Goal: Transaction & Acquisition: Purchase product/service

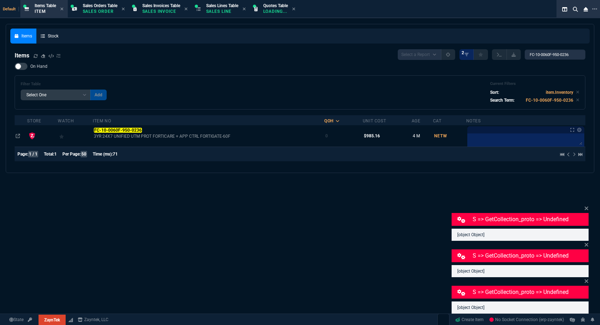
select select "12: [PERSON_NAME]"
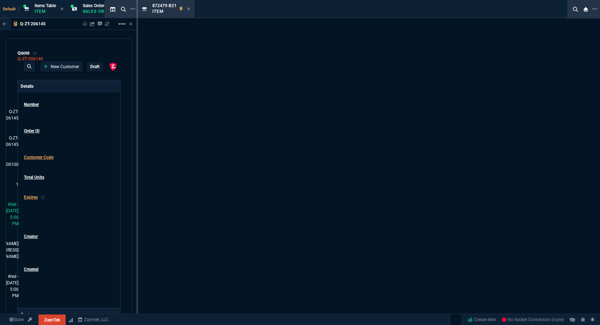
select select "12: [PERSON_NAME]"
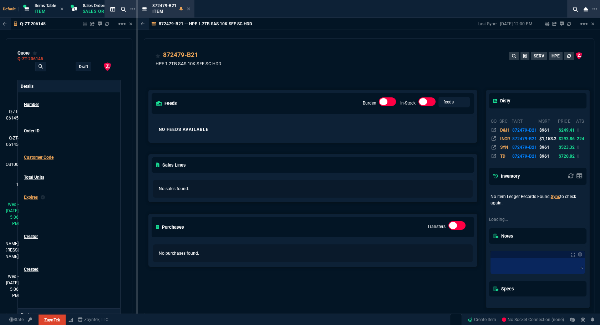
type input "21"
type input "40"
type input "961"
type input "80"
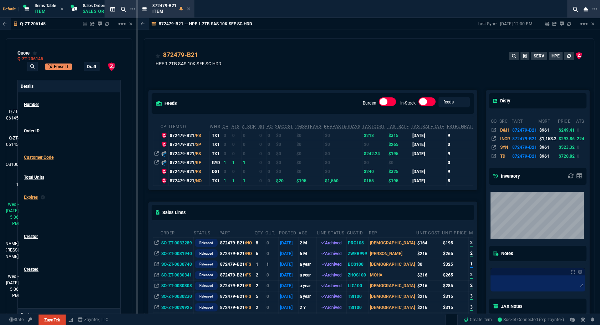
scroll to position [129, 0]
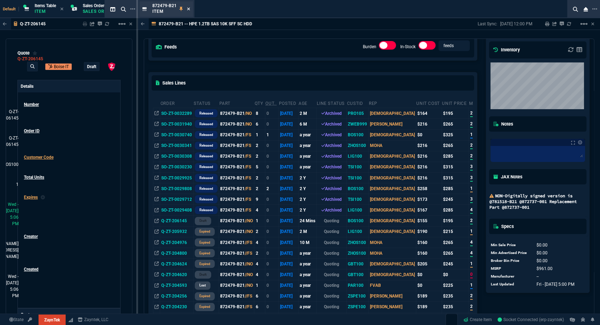
click at [189, 9] on icon at bounding box center [188, 9] width 3 height 4
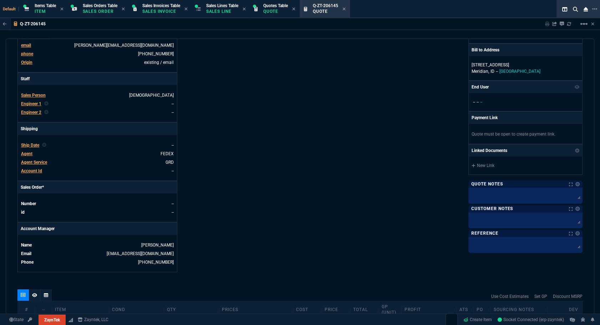
scroll to position [304, 0]
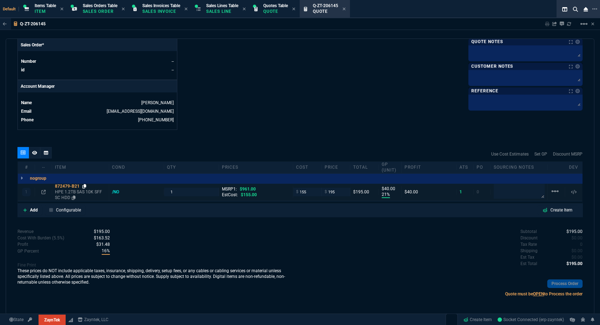
click at [84, 185] on icon at bounding box center [84, 186] width 4 height 4
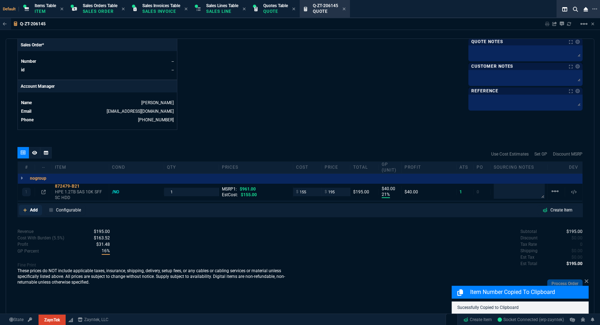
click at [35, 208] on p "Add" at bounding box center [34, 210] width 8 height 6
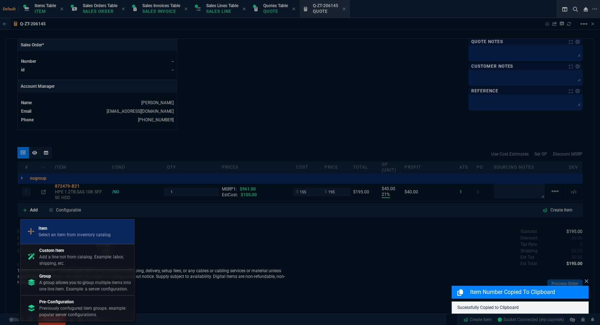
click at [55, 226] on p "Item" at bounding box center [75, 228] width 72 height 6
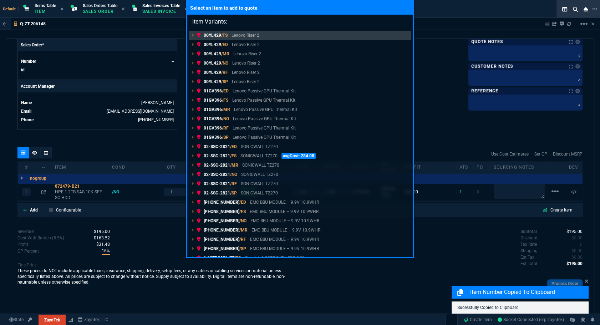
type input "Item Variants: 872479-B21"
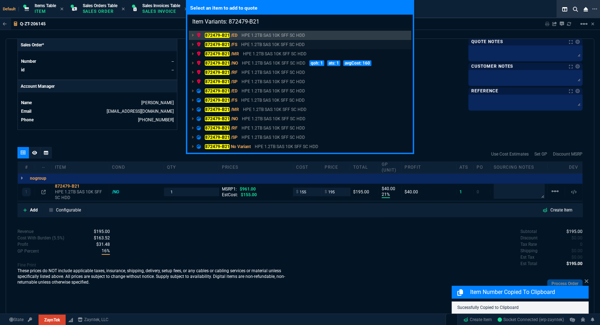
click at [216, 43] on mark "872479-B21" at bounding box center [217, 44] width 25 height 5
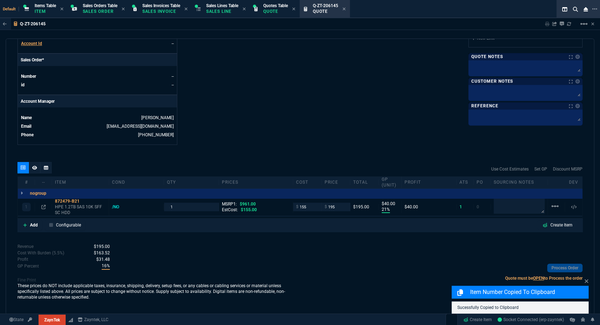
scroll to position [288, 0]
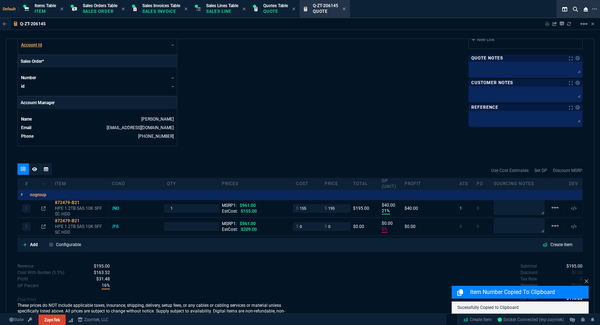
click at [334, 222] on input "0" at bounding box center [336, 226] width 22 height 8
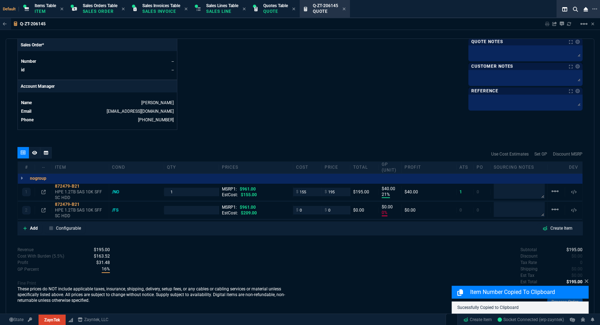
type input "21"
type input "40"
type input "0"
type input "80"
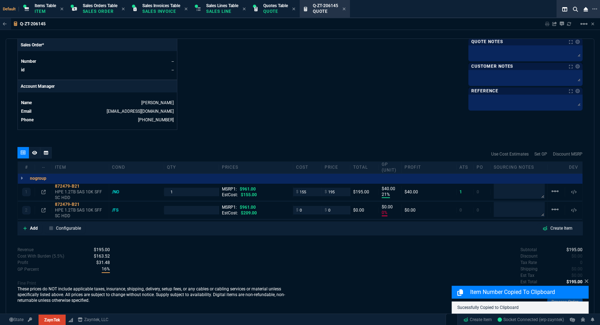
type input "100"
type input "2"
type input "100"
type input "2"
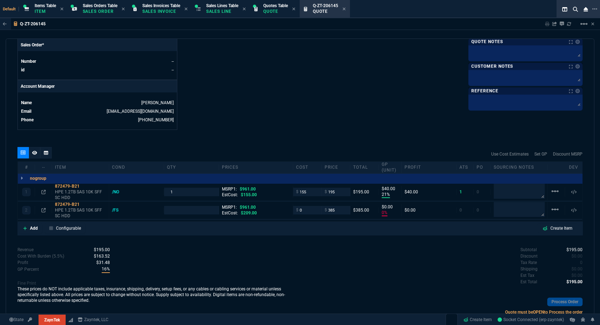
type input "385"
type input "1"
type input "385"
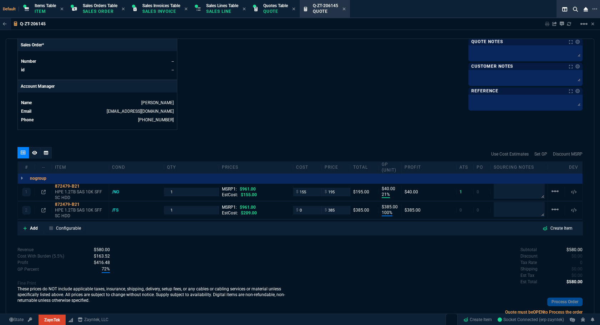
type input "60"
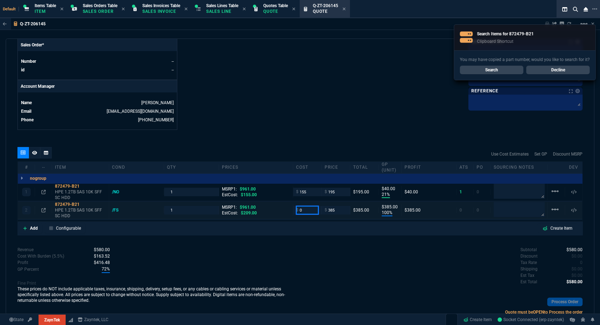
click at [308, 212] on input "0" at bounding box center [307, 210] width 22 height 8
type input "205"
type input "47"
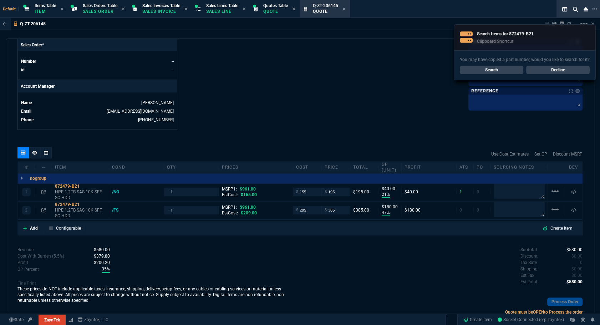
type input "180"
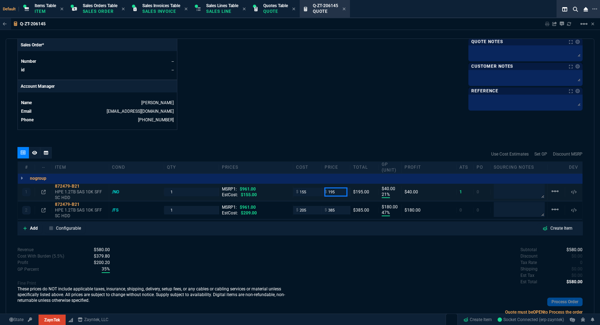
click at [335, 192] on input "195" at bounding box center [336, 192] width 22 height 8
type input "235"
type input "34"
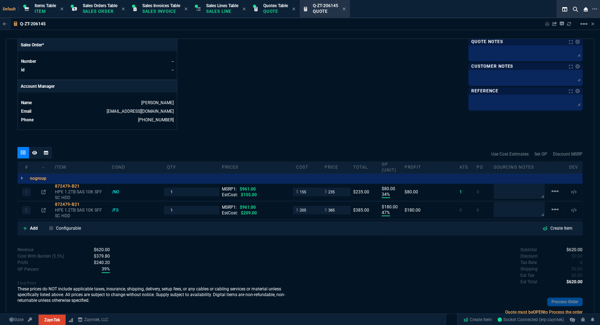
type input "80"
type input "76"
click at [34, 227] on p "Add" at bounding box center [34, 228] width 8 height 6
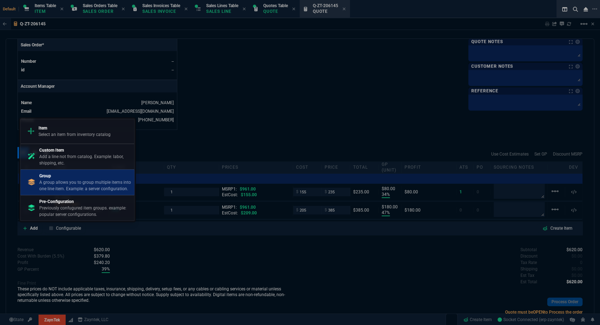
click at [67, 182] on p "A group allows you to group multiple items into one line item. Example: a serve…" at bounding box center [85, 185] width 92 height 13
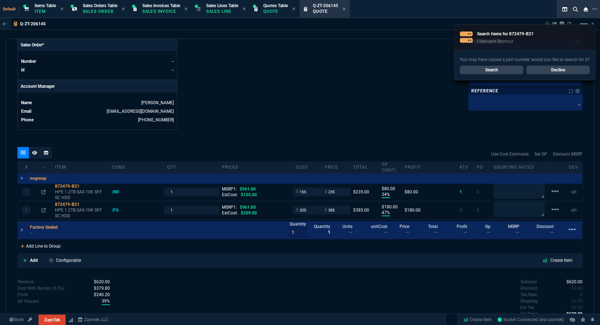
click at [33, 247] on div "Add Line to Group" at bounding box center [41, 245] width 46 height 13
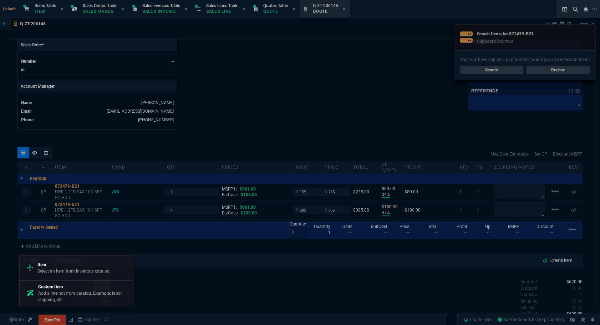
click at [206, 288] on div at bounding box center [300, 162] width 600 height 325
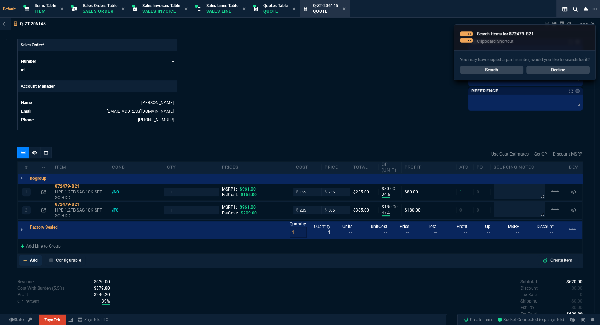
click at [32, 261] on p "Add" at bounding box center [34, 260] width 8 height 6
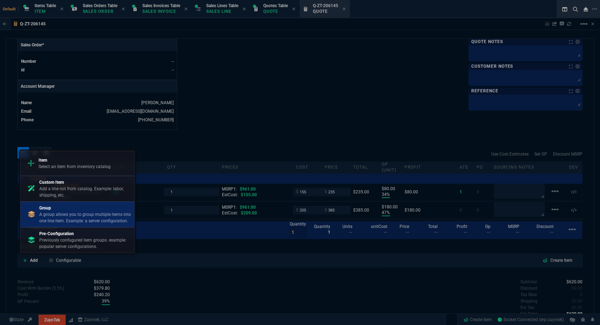
click at [77, 215] on p "A group allows you to group multiple items into one line item. Example: a serve…" at bounding box center [85, 217] width 92 height 13
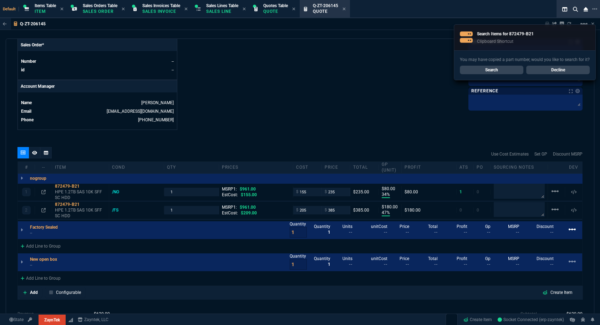
click at [568, 225] on mat-icon "linear_scale" at bounding box center [572, 229] width 9 height 9
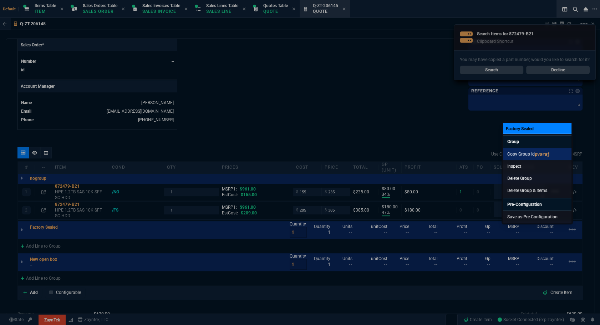
click at [537, 153] on code "pv9raj" at bounding box center [542, 153] width 15 height 5
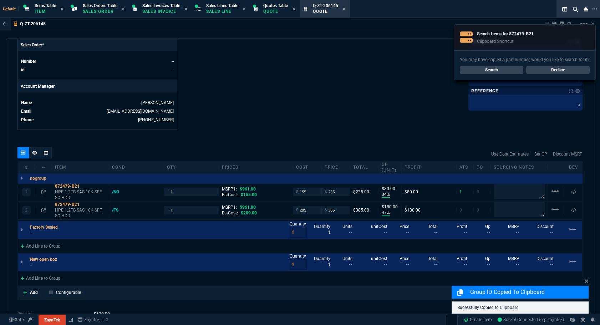
click at [48, 152] on div at bounding box center [45, 152] width 11 height 11
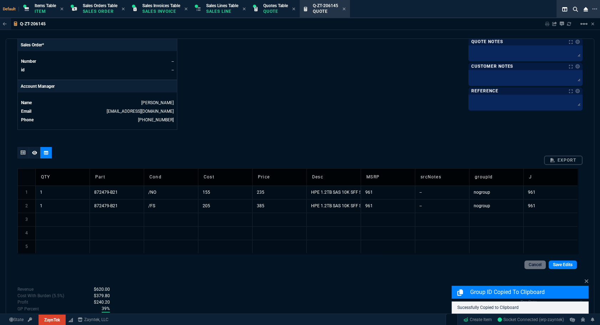
click at [489, 204] on td "nogroup" at bounding box center [496, 206] width 54 height 14
click at [489, 204] on input "nogroup" at bounding box center [496, 205] width 54 height 13
type input "pv9raj"
click at [563, 266] on link "Save Edits" at bounding box center [563, 264] width 28 height 9
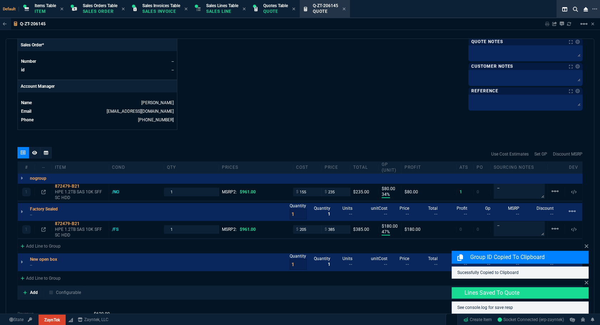
type input "34"
type input "80"
type input "47"
type input "180"
type input "34"
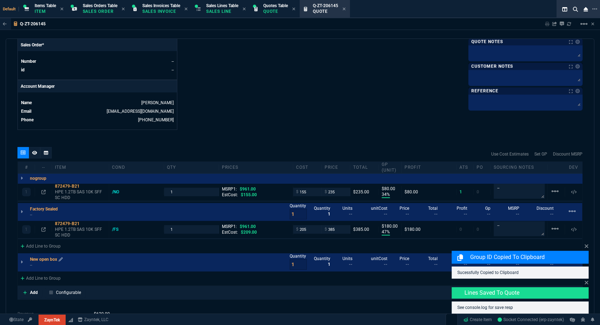
type input "80"
type input "47"
type input "180"
type input "76"
type input "60"
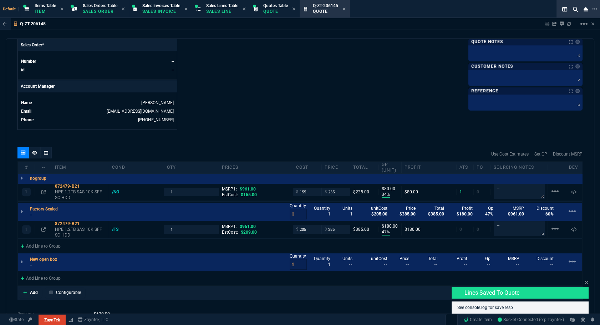
click at [587, 247] on div "quote Q-ZT-206145 Boise IT draft ZaynTek, LLC 2609 Technology Dr Suite 200 Plan…" at bounding box center [300, 177] width 589 height 276
click at [571, 261] on mat-icon "linear_scale" at bounding box center [572, 261] width 9 height 9
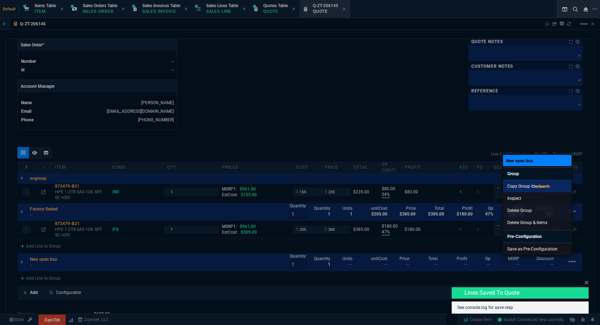
click at [539, 185] on code "mdwwnh" at bounding box center [542, 185] width 15 height 5
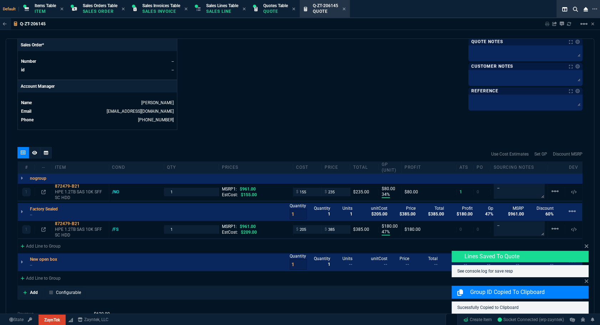
click at [47, 152] on icon at bounding box center [46, 153] width 4 height 4
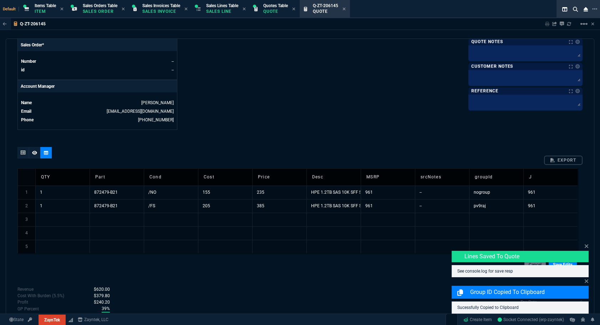
click at [482, 204] on td "pv9raj" at bounding box center [496, 206] width 54 height 14
click at [481, 193] on td "nogroup" at bounding box center [496, 192] width 54 height 14
click at [481, 193] on input "nogroup" at bounding box center [496, 192] width 54 height 13
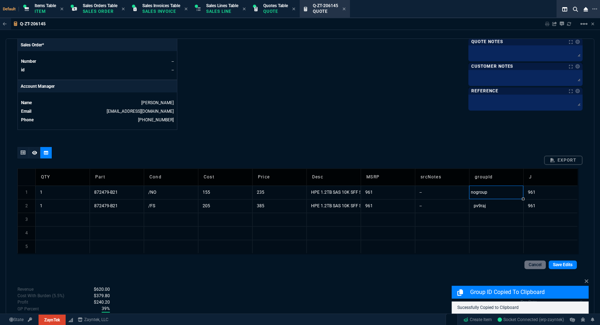
type input "mdwwnh"
click at [562, 264] on link "Save Edits" at bounding box center [563, 264] width 28 height 9
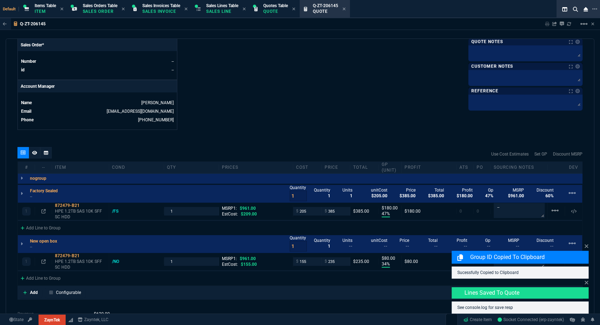
type input "47"
type input "180"
type input "34"
type input "80"
type input "60"
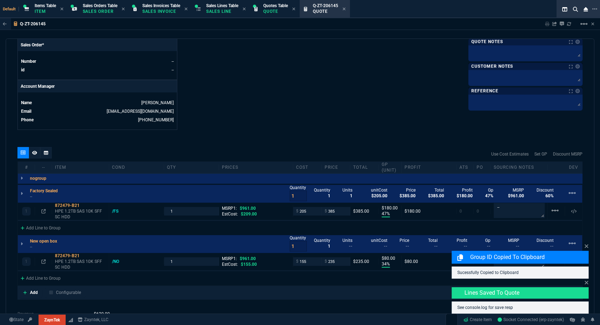
type input "76"
click at [587, 246] on icon at bounding box center [587, 246] width 4 height 4
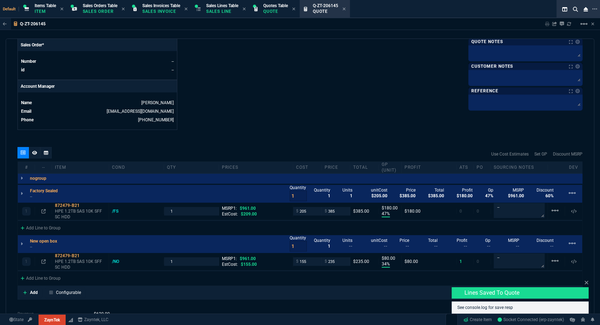
type input "47"
type input "180"
type input "34"
type input "80"
type input "60"
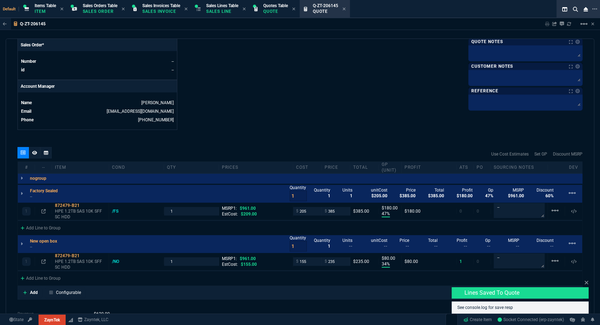
type input "76"
click at [585, 282] on icon at bounding box center [587, 283] width 4 height 4
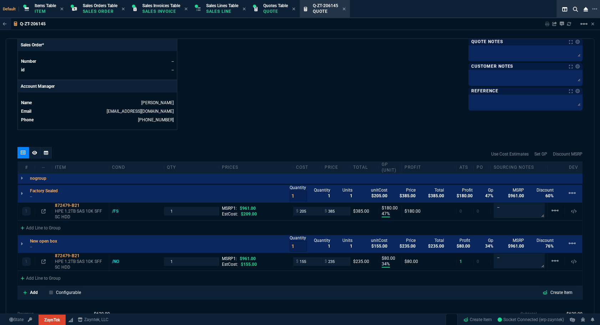
scroll to position [369, 0]
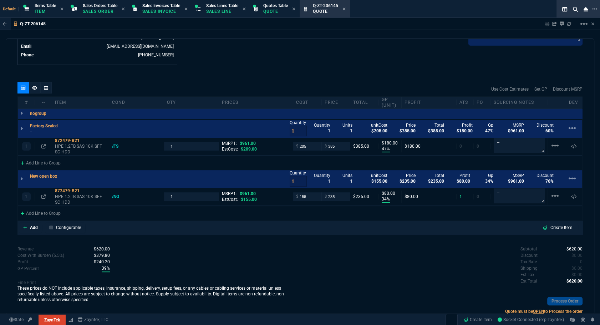
drag, startPoint x: 36, startPoint y: 88, endPoint x: 35, endPoint y: 92, distance: 3.6
click at [35, 88] on icon at bounding box center [34, 88] width 5 height 4
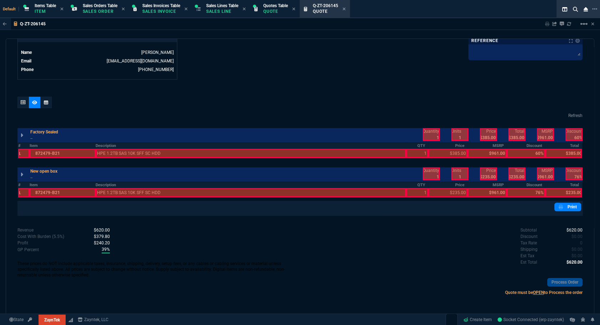
scroll to position [342, 0]
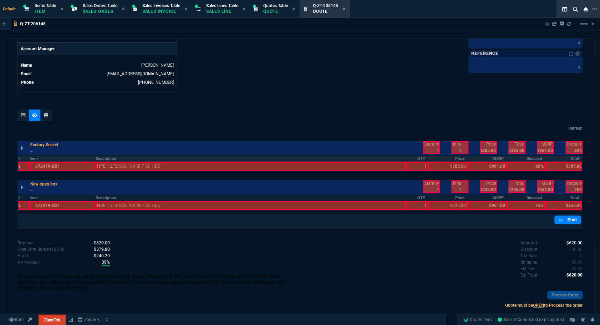
click at [21, 159] on th "#" at bounding box center [24, 159] width 12 height 6
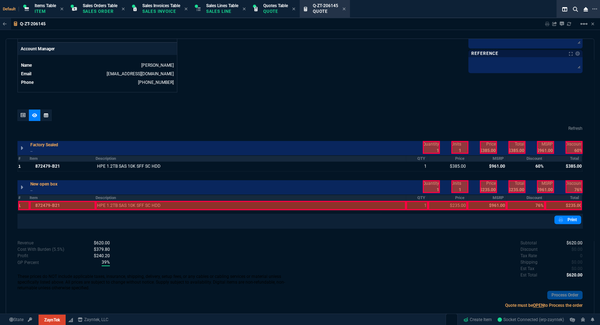
click at [22, 198] on th "#" at bounding box center [24, 198] width 12 height 6
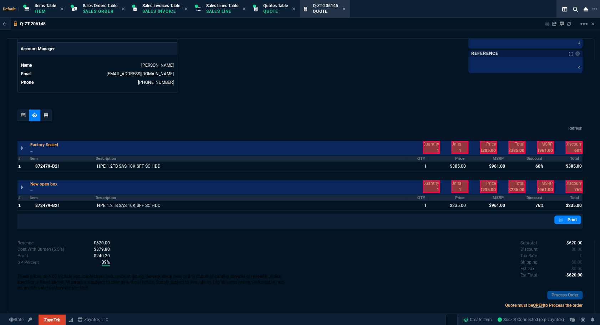
click at [52, 157] on th "Item" at bounding box center [63, 159] width 66 height 6
click at [55, 196] on th "Item" at bounding box center [63, 198] width 66 height 6
click at [495, 158] on th "MSRP" at bounding box center [486, 159] width 39 height 6
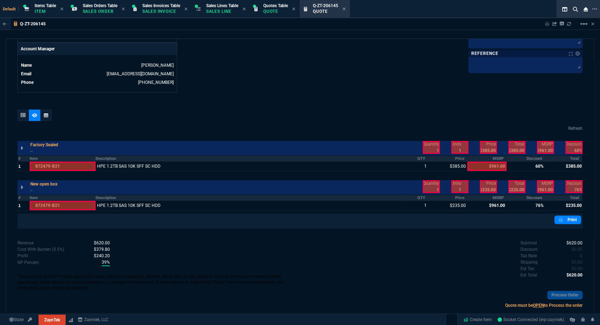
click at [493, 161] on th "MSRP" at bounding box center [486, 159] width 39 height 6
click at [525, 159] on th "Discount" at bounding box center [526, 159] width 39 height 6
click at [492, 196] on th "MSRP" at bounding box center [486, 198] width 39 height 6
click at [530, 198] on th "Discount" at bounding box center [526, 198] width 39 height 6
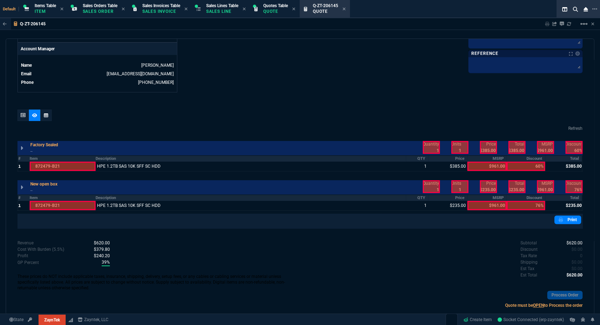
click at [426, 186] on div at bounding box center [431, 186] width 17 height 13
click at [430, 144] on div at bounding box center [431, 147] width 17 height 13
click at [480, 147] on div at bounding box center [488, 147] width 17 height 13
click at [482, 184] on div at bounding box center [488, 186] width 17 height 13
click at [542, 149] on div at bounding box center [545, 147] width 17 height 13
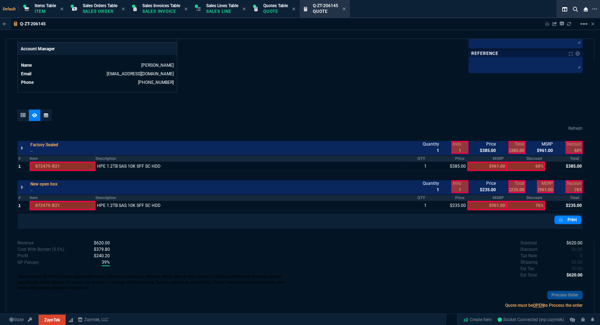
click at [576, 149] on div at bounding box center [573, 147] width 17 height 13
click at [542, 190] on div at bounding box center [545, 186] width 17 height 13
click at [575, 187] on div at bounding box center [573, 186] width 17 height 13
click at [24, 116] on icon at bounding box center [23, 115] width 5 height 4
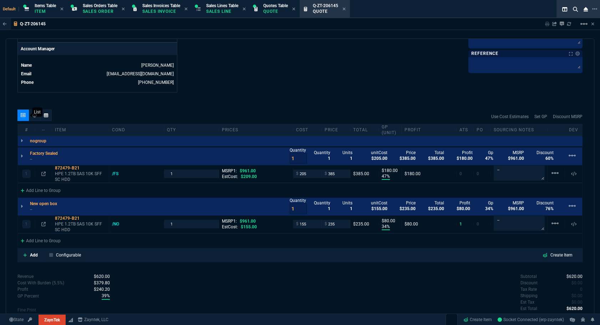
type input "47"
type input "180"
type input "34"
type input "80"
type input "60"
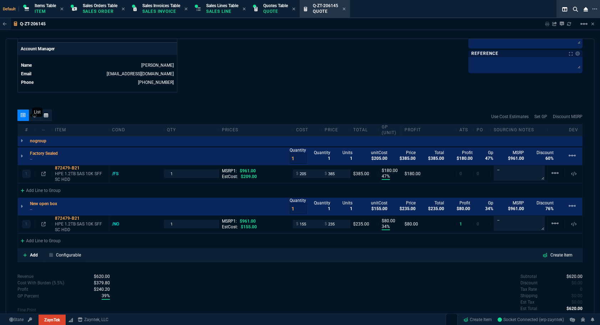
type input "76"
click at [503, 221] on textarea "--" at bounding box center [519, 223] width 51 height 15
click at [503, 221] on textarea "--" at bounding box center [519, 223] width 51 height 14
type textarea "Stock"
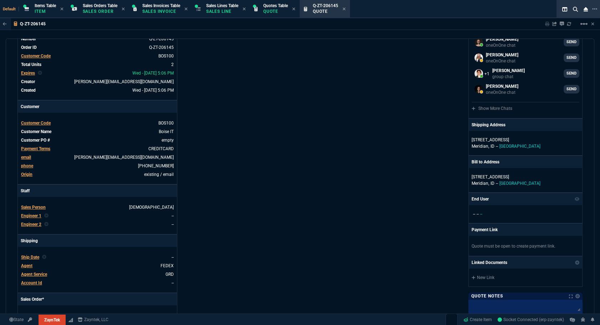
scroll to position [0, 0]
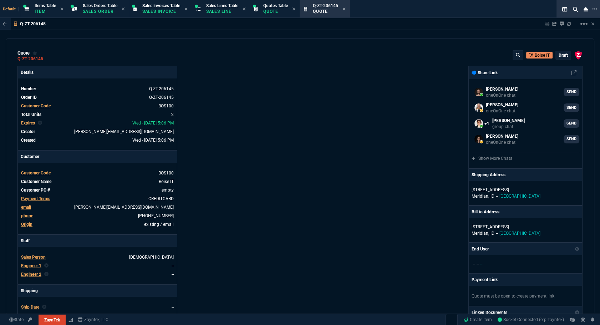
click at [565, 55] on div "draft" at bounding box center [563, 55] width 15 height 8
click at [562, 56] on p "draft" at bounding box center [563, 55] width 9 height 6
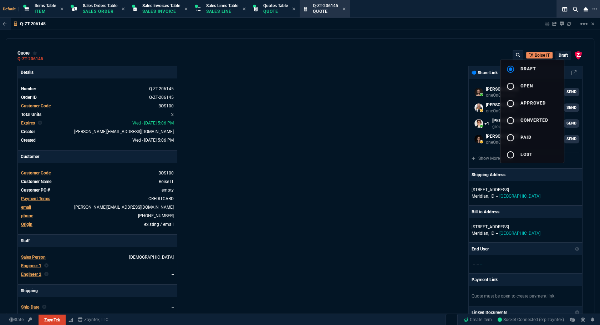
click at [544, 85] on button "radio_button_unchecked open" at bounding box center [531, 85] width 63 height 17
click at [387, 95] on div at bounding box center [300, 162] width 600 height 325
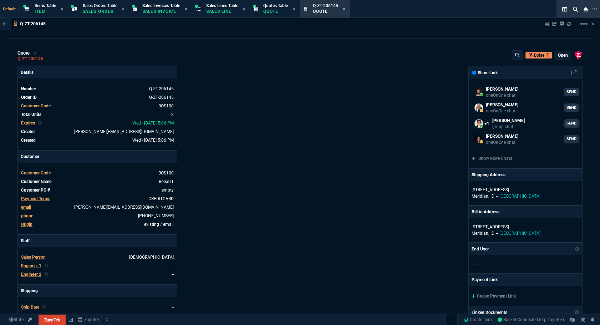
type input "47"
type input "180"
type input "34"
type input "80"
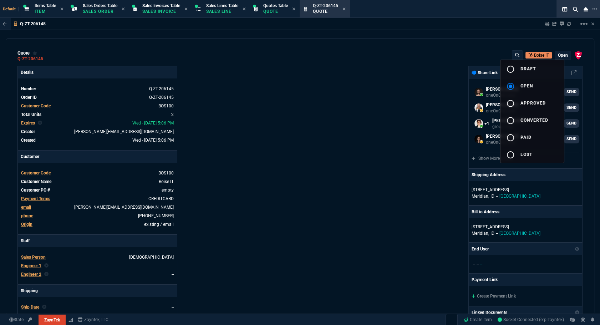
type input "60"
type input "76"
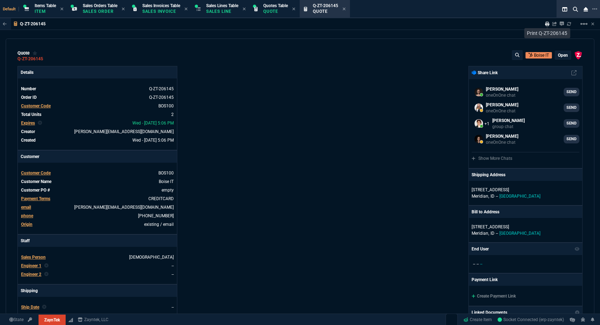
click at [545, 22] on icon at bounding box center [547, 24] width 4 height 4
type input "47"
type input "180"
type input "34"
type input "80"
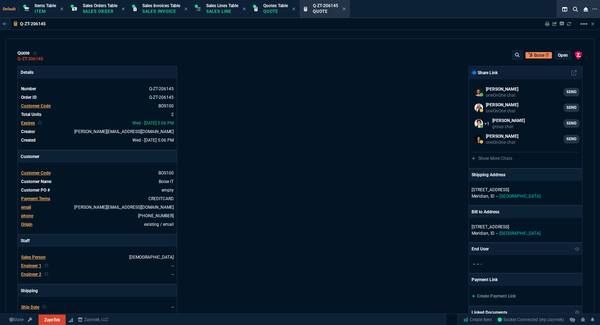
type input "60"
type input "76"
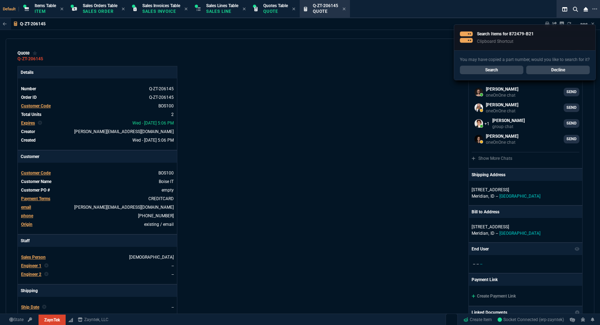
click at [564, 69] on link "Decline" at bounding box center [557, 70] width 63 height 9
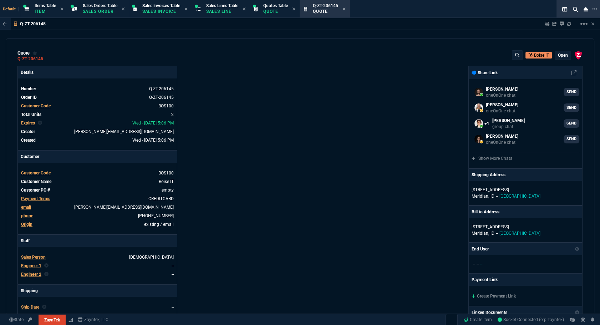
drag, startPoint x: 275, startPoint y: 16, endPoint x: 268, endPoint y: 44, distance: 28.4
click at [275, 16] on div "Quotes Table Quote" at bounding box center [274, 8] width 47 height 15
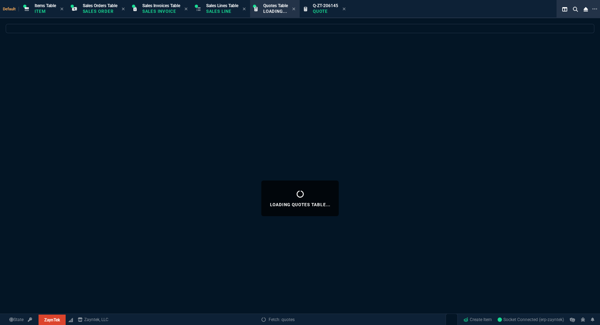
select select
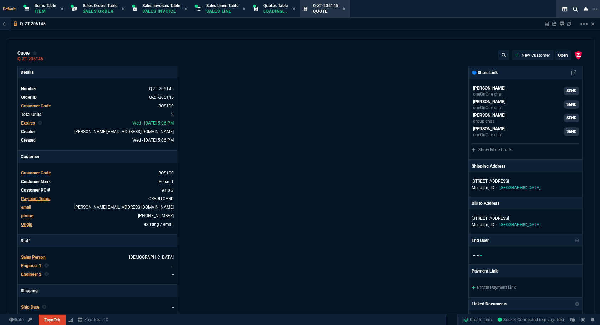
type input "47"
type input "180"
type input "34"
type input "80"
type input "60"
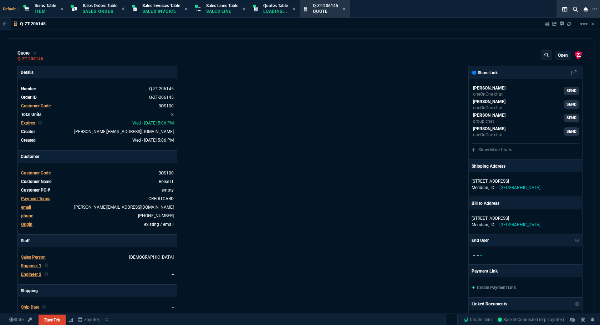
type input "76"
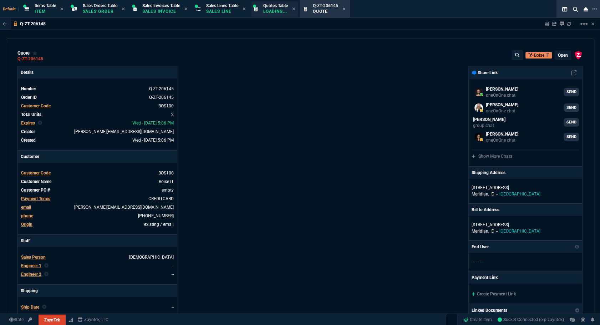
click at [275, 13] on p "Loading..." at bounding box center [275, 12] width 25 height 6
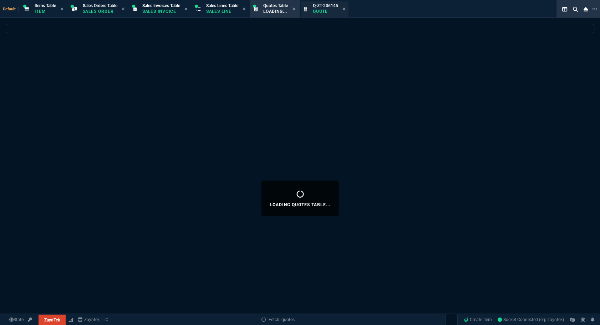
select select
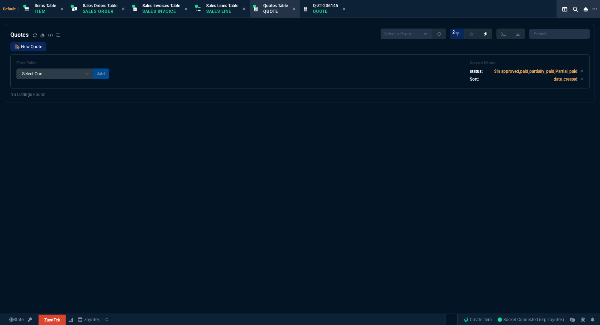
click at [40, 51] on link "New Quote" at bounding box center [28, 46] width 36 height 9
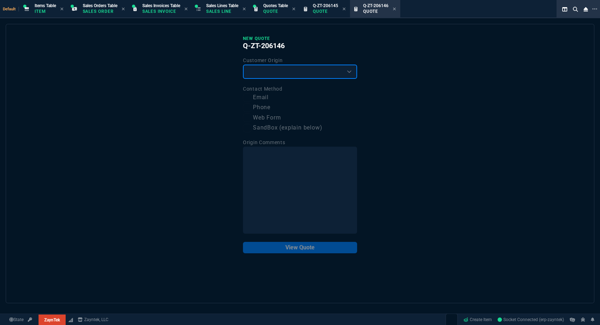
click at [285, 72] on select "Existing Customer Amazon Lead (first order) Website Lead (first order) Called (…" at bounding box center [300, 72] width 114 height 14
select select "existing"
click at [243, 65] on select "Existing Customer Amazon Lead (first order) Website Lead (first order) Called (…" at bounding box center [300, 72] width 114 height 14
click at [260, 95] on label "Email" at bounding box center [300, 97] width 114 height 9
click at [251, 95] on input "Email" at bounding box center [247, 97] width 9 height 9
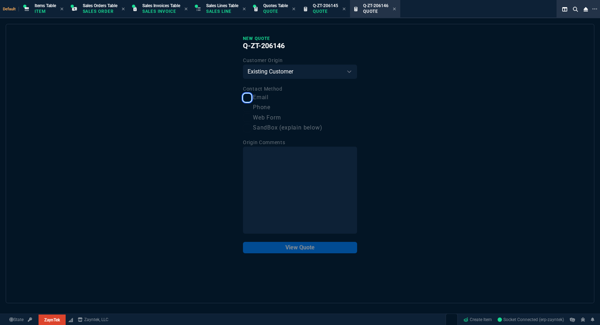
checkbox input "true"
click at [315, 249] on button "View Quote" at bounding box center [300, 247] width 114 height 11
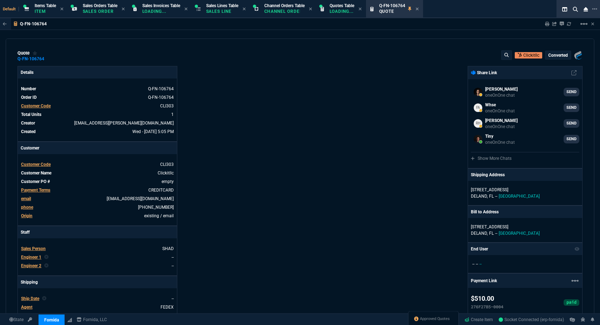
select select "12: [PERSON_NAME]"
click at [432, 316] on span "Approved Quotes" at bounding box center [435, 319] width 30 height 6
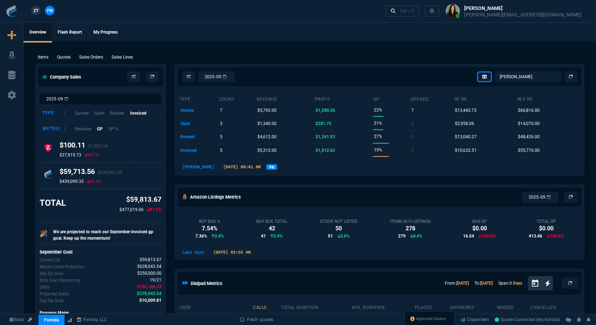
select select
click at [424, 319] on span "Approved Quotes" at bounding box center [431, 319] width 30 height 6
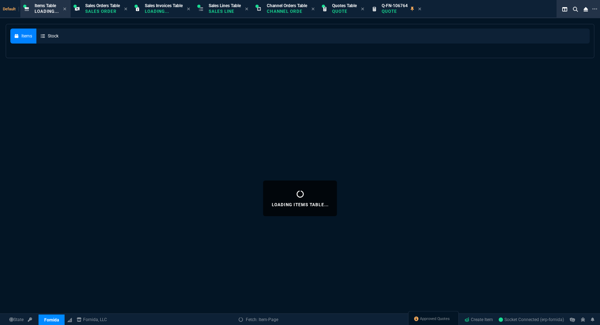
select select
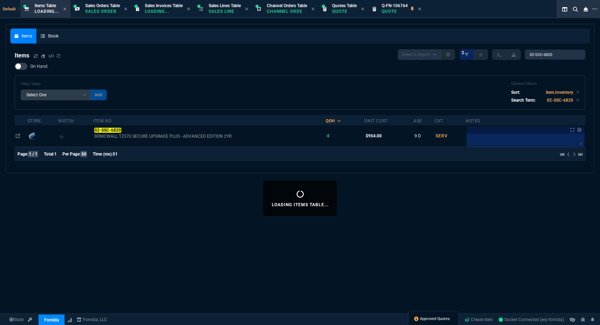
click at [424, 316] on span "Approved Quotes" at bounding box center [435, 319] width 30 height 6
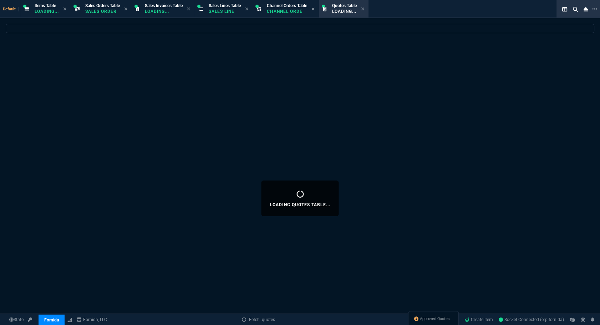
select select
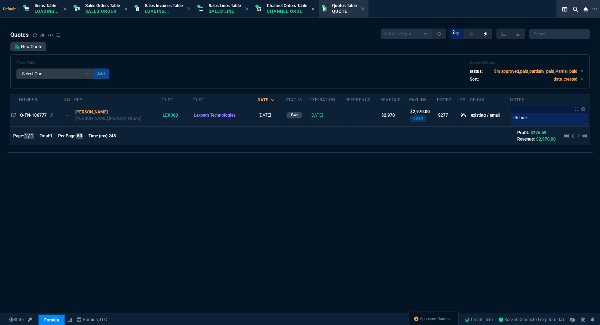
click at [34, 114] on span "Q-FN-106777" at bounding box center [33, 115] width 27 height 5
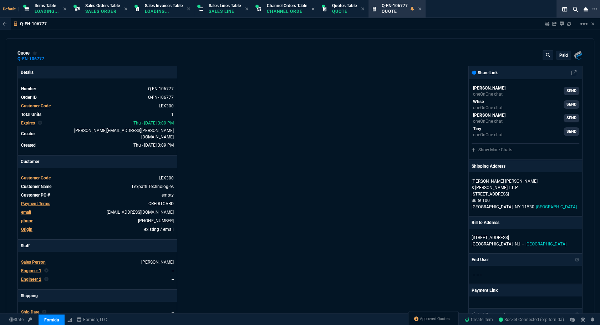
type input "14"
type input "417"
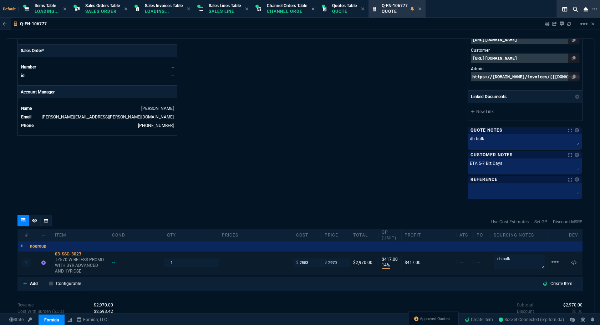
scroll to position [357, 0]
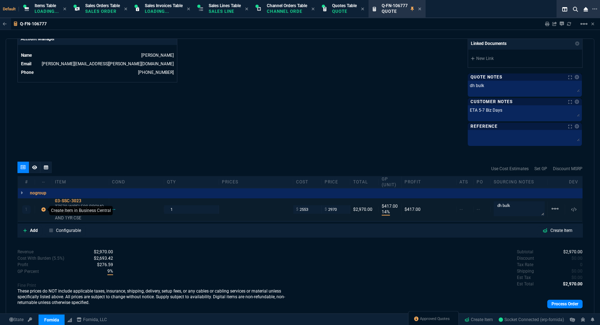
click at [43, 207] on icon at bounding box center [43, 209] width 4 height 4
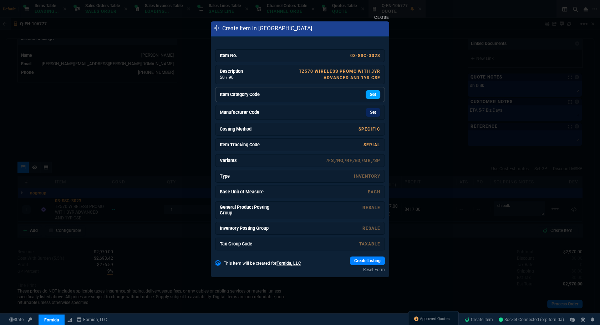
click at [371, 94] on link "Set" at bounding box center [373, 94] width 15 height 9
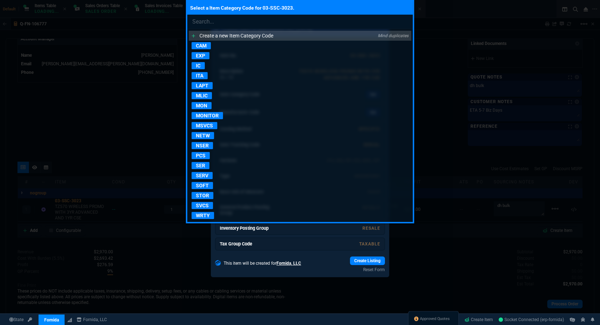
click at [199, 243] on div "Select a Item Category Code for 03-SSC-3023. Create a new Item Category Code Mi…" at bounding box center [300, 162] width 600 height 325
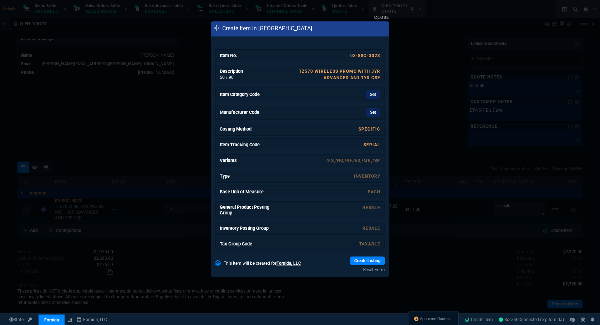
click at [199, 243] on div at bounding box center [300, 162] width 600 height 325
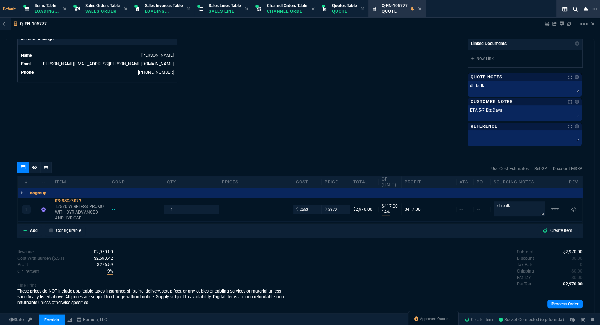
scroll to position [194, 0]
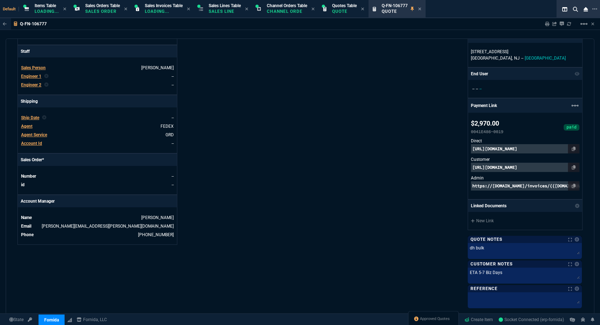
click at [28, 115] on span "Ship Date" at bounding box center [30, 117] width 18 height 5
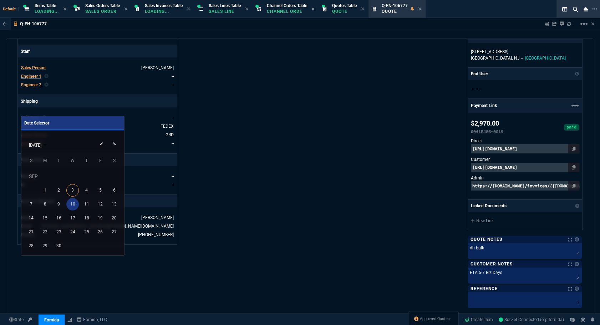
click at [71, 203] on div "10" at bounding box center [72, 204] width 12 height 12
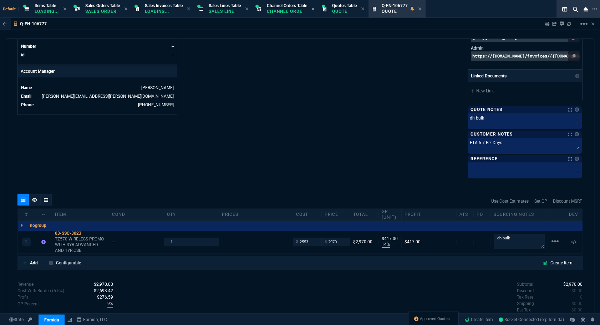
scroll to position [364, 0]
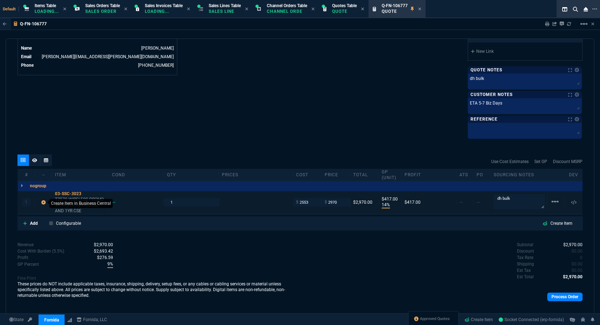
click at [42, 200] on icon at bounding box center [43, 202] width 4 height 4
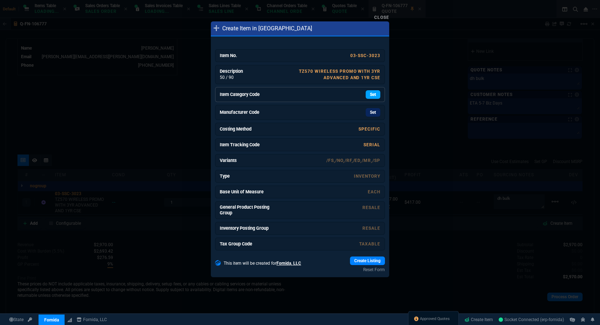
click at [374, 93] on link "Set" at bounding box center [373, 94] width 15 height 9
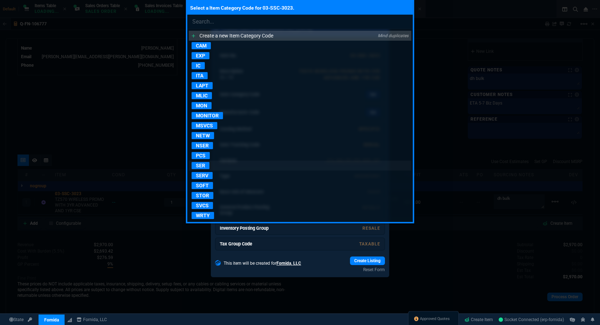
click at [199, 167] on p "SER" at bounding box center [201, 165] width 18 height 7
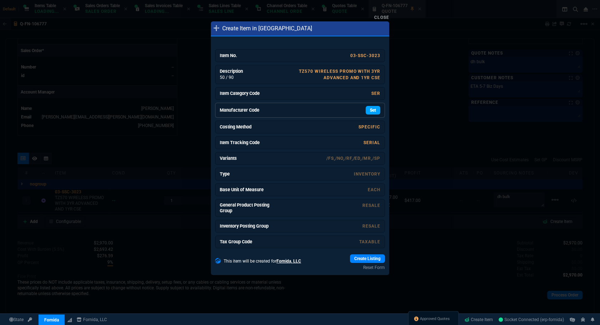
click at [366, 113] on link "Set" at bounding box center [373, 110] width 15 height 9
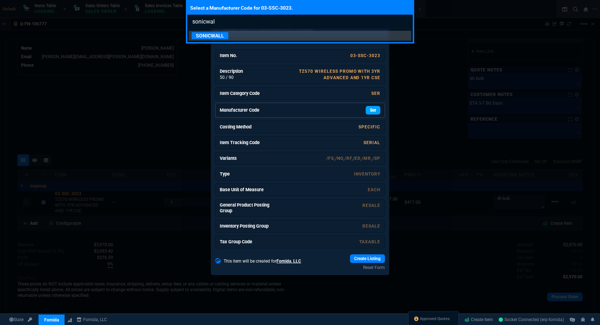
type input "sonicwall"
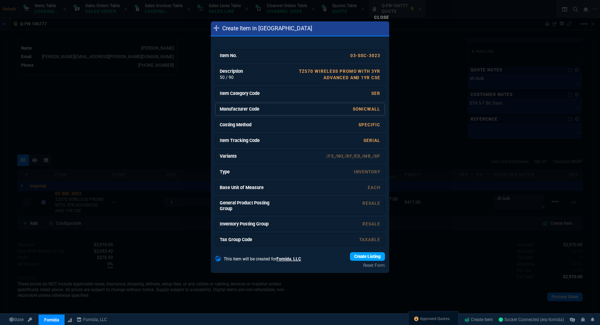
click at [352, 256] on link "Create Listing" at bounding box center [367, 256] width 35 height 9
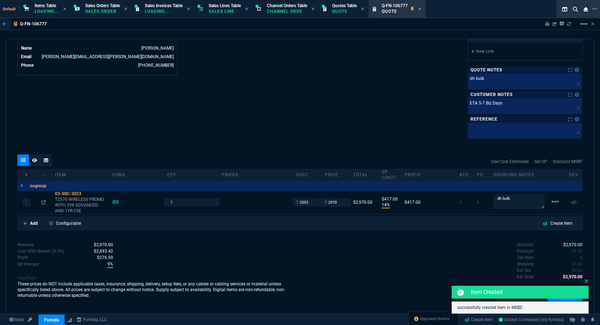
type input "4428.27"
type input "33"
click at [115, 199] on div "/ED" at bounding box center [119, 202] width 14 height 6
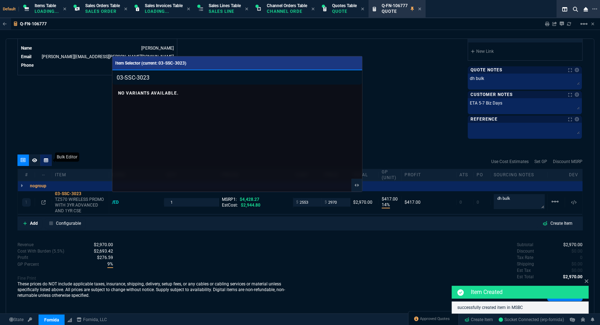
click at [76, 132] on div at bounding box center [300, 162] width 600 height 325
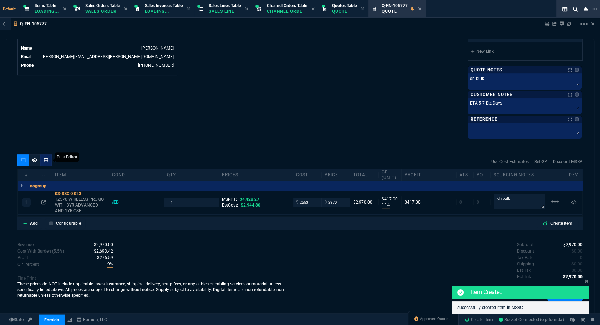
click at [46, 156] on div at bounding box center [45, 159] width 11 height 11
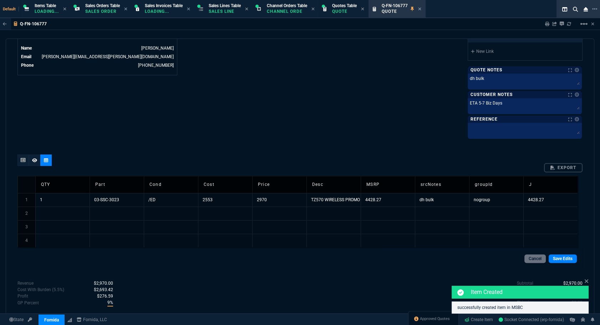
click at [161, 195] on td "/ED" at bounding box center [171, 200] width 54 height 14
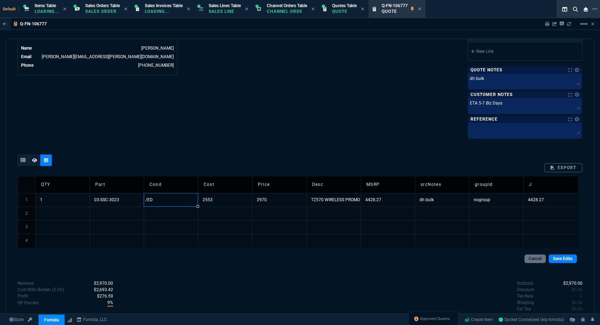
drag, startPoint x: 161, startPoint y: 195, endPoint x: 381, endPoint y: 174, distance: 220.4
click at [147, 195] on input "/ED" at bounding box center [171, 199] width 54 height 13
type input "/FS"
click at [568, 257] on div "Cancel Save Edits" at bounding box center [299, 258] width 565 height 20
click at [567, 254] on link "Save Edits" at bounding box center [563, 258] width 28 height 9
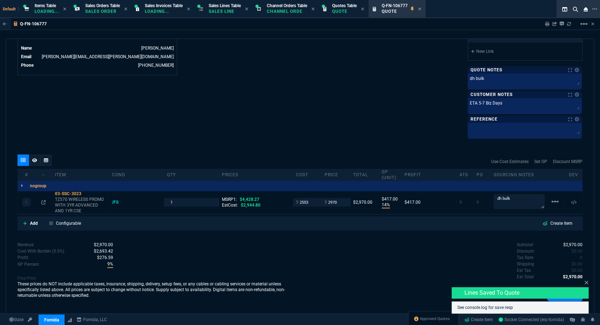
type input "14"
type input "417"
type input "33"
click at [587, 284] on icon at bounding box center [586, 283] width 4 height 6
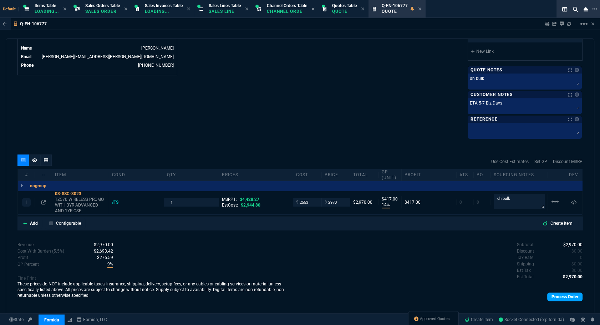
click at [570, 292] on link "Process Order" at bounding box center [564, 296] width 35 height 9
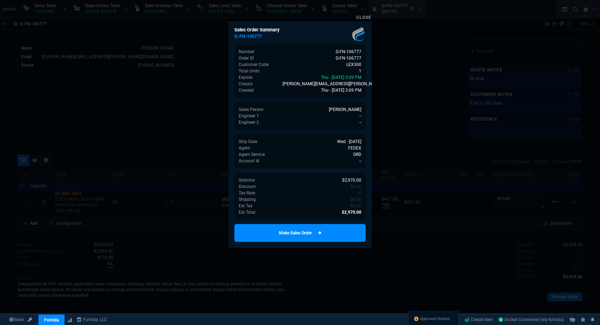
click at [330, 232] on link "Make Sales Order" at bounding box center [299, 233] width 131 height 18
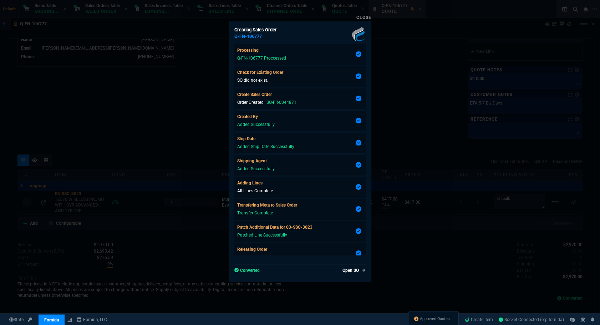
type input "14"
type input "417"
type input "33"
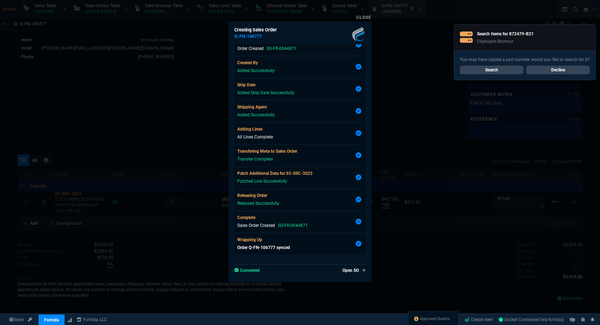
scroll to position [356, 0]
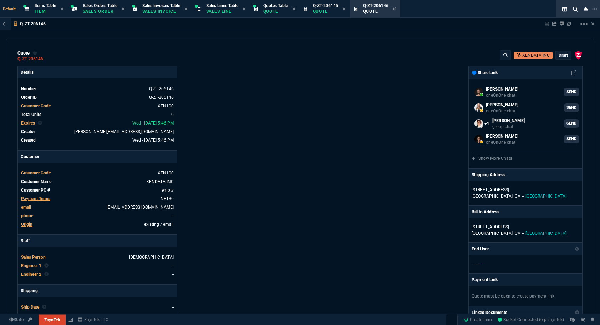
select select "12: [PERSON_NAME]"
drag, startPoint x: 236, startPoint y: 141, endPoint x: 241, endPoint y: 142, distance: 4.3
click at [236, 141] on div "Details Number Q-ZT-206146 Order ID Q-ZT-206146 Customer Code XEN100 Total Unit…" at bounding box center [158, 250] width 283 height 368
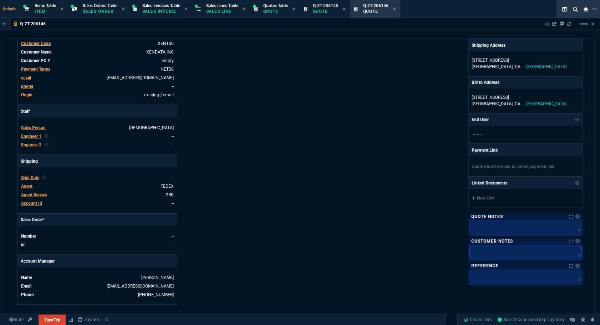
click at [496, 249] on textarea at bounding box center [525, 251] width 111 height 11
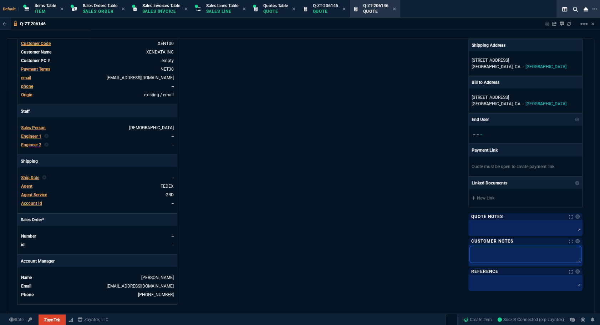
paste textarea "Product: HP DL380p Gen9 Serial number: MXQ83000BJ Product #: 767032-B21 Qty: 1 …"
type textarea "Product: HP DL380p Gen9 Serial number: MXQ83000BJ Product #: 767032-B21 Qty: 1 …"
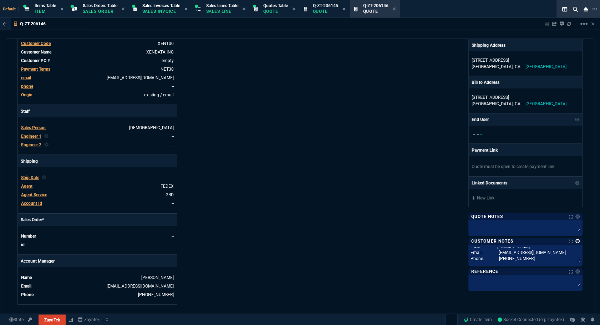
click at [575, 242] on link at bounding box center [577, 241] width 4 height 4
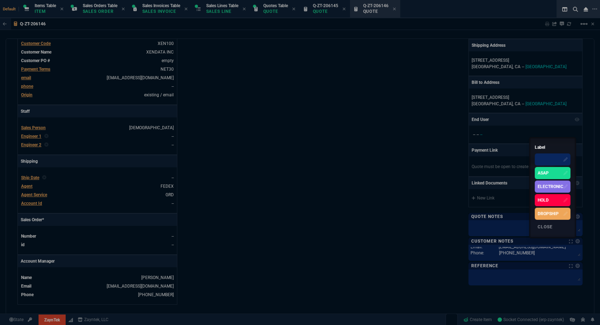
click at [554, 187] on div "ELECTRONIC" at bounding box center [551, 186] width 26 height 6
click at [294, 148] on div at bounding box center [300, 162] width 600 height 325
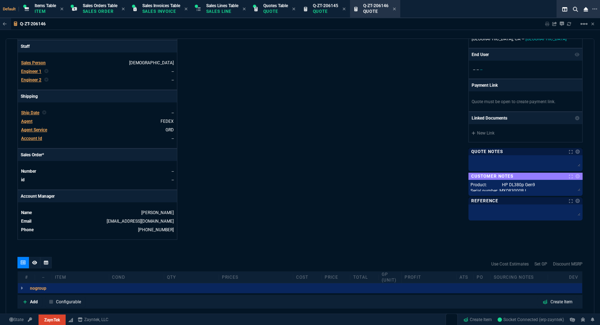
scroll to position [286, 0]
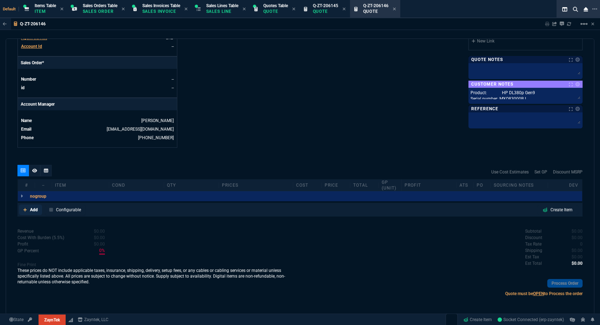
click at [32, 208] on p "Add" at bounding box center [34, 210] width 8 height 6
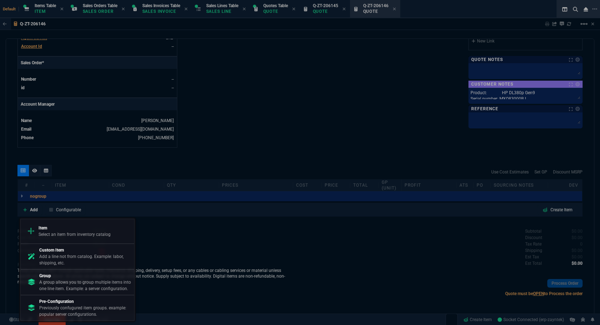
click at [199, 135] on div at bounding box center [300, 162] width 600 height 325
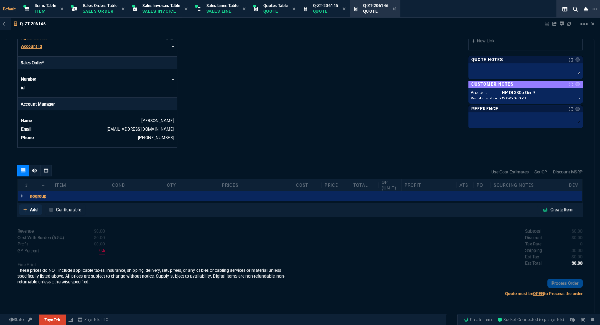
click at [37, 204] on link "Add" at bounding box center [30, 209] width 23 height 11
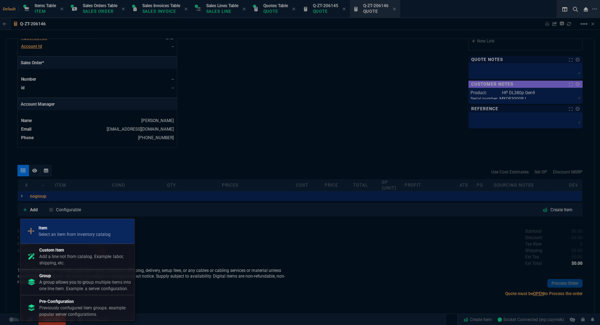
click at [61, 225] on p "Item" at bounding box center [75, 228] width 72 height 6
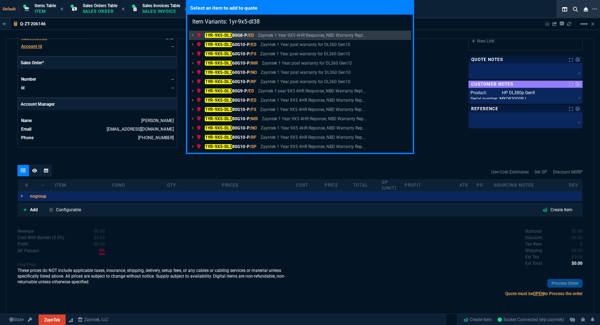
type input "Item Variants: 1yr-9x5-dl380"
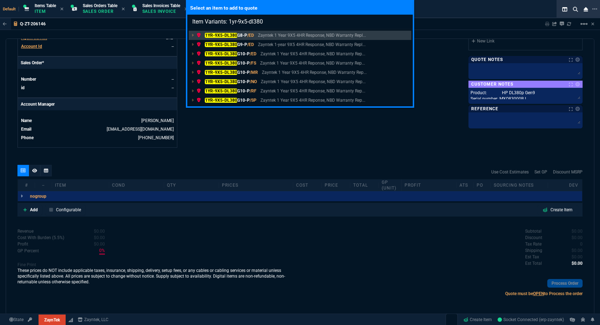
click at [230, 43] on mark "1YR-9X5-DL380" at bounding box center [221, 44] width 32 height 5
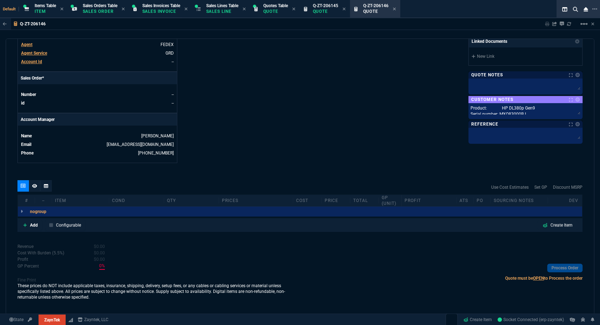
scroll to position [270, 0]
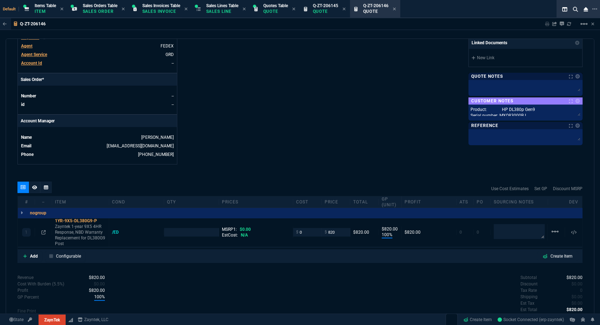
type input "100"
type input "820"
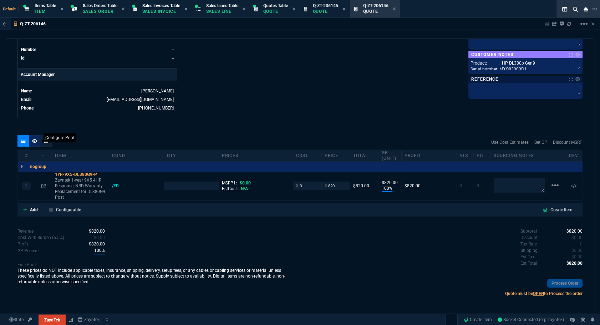
click at [32, 139] on icon at bounding box center [34, 141] width 5 height 4
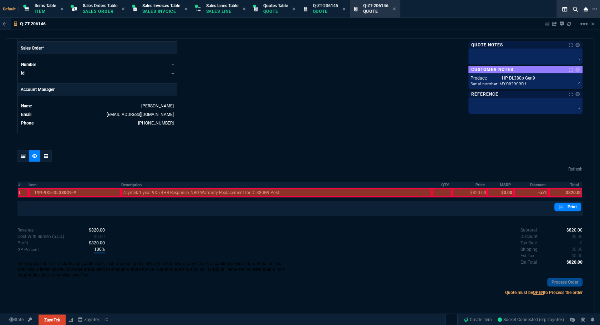
scroll to position [300, 0]
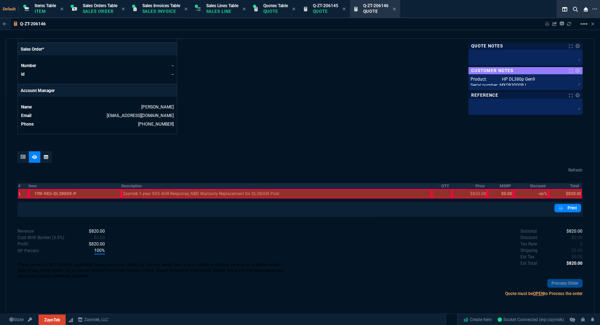
click at [22, 186] on th "#" at bounding box center [23, 186] width 11 height 6
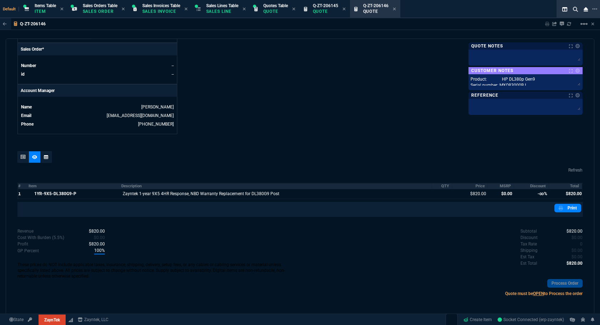
click at [507, 184] on th "MSRP" at bounding box center [500, 186] width 26 height 6
click at [519, 185] on th "Discount" at bounding box center [531, 186] width 35 height 6
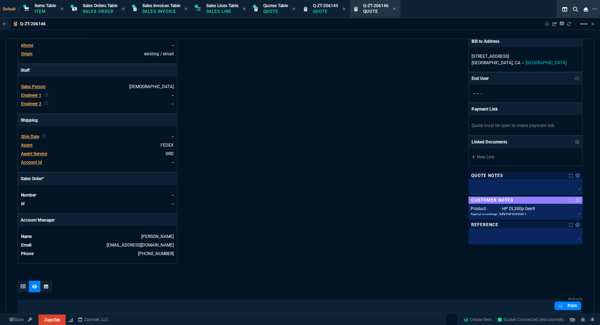
click at [30, 144] on span "Agent" at bounding box center [26, 145] width 11 height 5
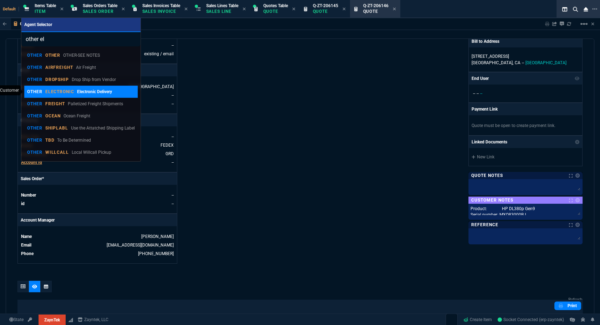
type input "other el"
click at [103, 95] on link "OTHER ELECTRONIC Electronic Delivery" at bounding box center [81, 92] width 114 height 12
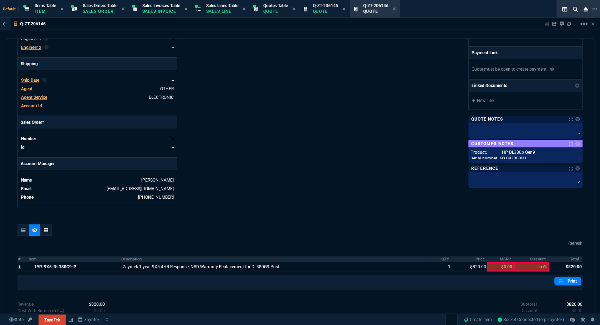
scroll to position [300, 0]
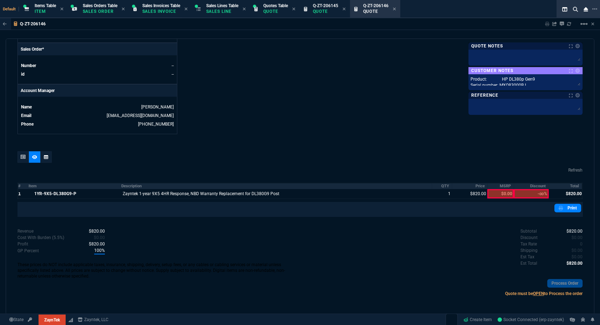
click at [523, 87] on div "Product: HP DL380p Gen9 Serial number: MXQ83000BJ Product #: 767032-B21 Qty: 1 …" at bounding box center [525, 82] width 114 height 16
click at [524, 82] on textarea "Product: HP DL380p Gen9 Serial number: MXQ83000BJ Product #: 767032-B21 Qty: 1 …" at bounding box center [525, 81] width 111 height 11
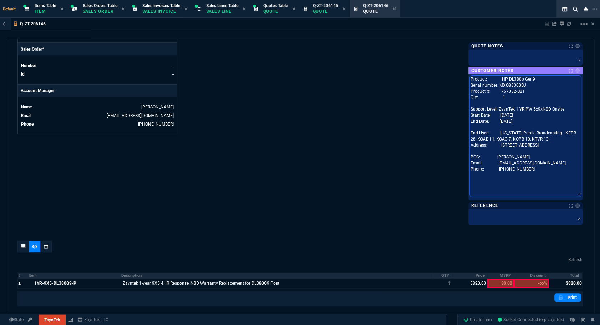
scroll to position [0, 0]
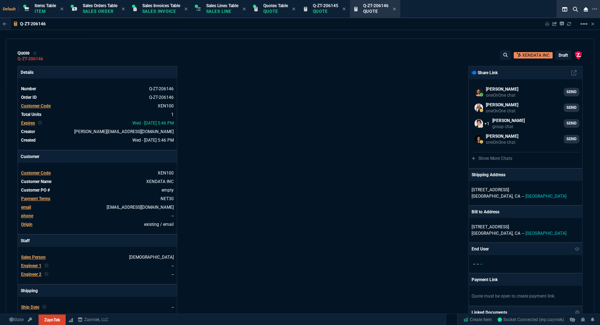
click at [557, 52] on div "draft" at bounding box center [563, 55] width 15 height 8
click at [559, 55] on p "draft" at bounding box center [563, 55] width 9 height 6
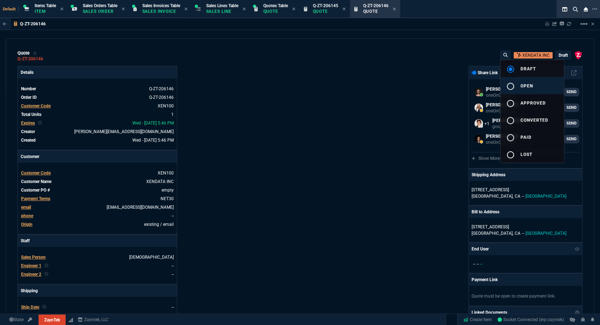
click at [538, 85] on button "radio_button_unchecked open" at bounding box center [531, 85] width 63 height 17
type input "100"
type input "820"
click at [538, 85] on button "radio_button_checked open" at bounding box center [531, 85] width 63 height 17
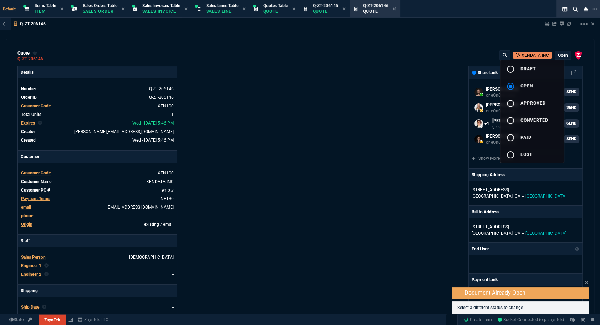
click at [493, 101] on div at bounding box center [300, 162] width 600 height 325
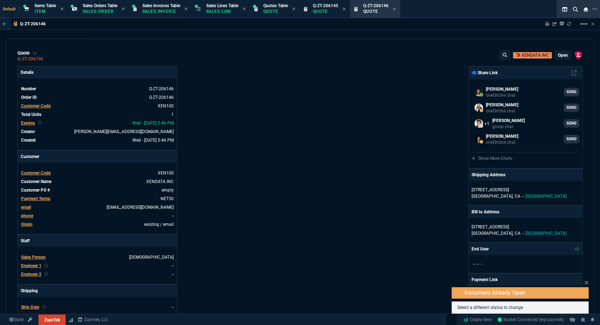
click at [436, 108] on div "ZaynTek, LLC 2609 Technology Dr Suite 200 Plano, TX 75074 Share Link Brian Over…" at bounding box center [441, 250] width 283 height 368
click at [547, 25] on icon at bounding box center [547, 24] width 4 height 4
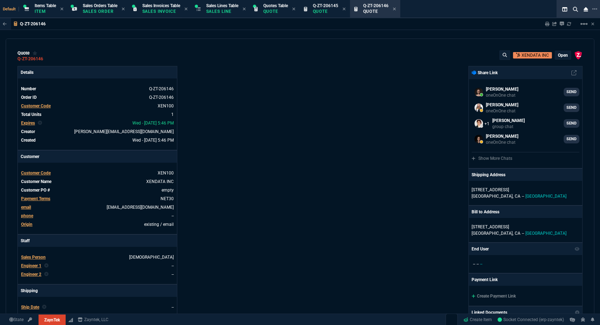
type input "100"
type input "820"
click at [346, 7] on icon at bounding box center [343, 9] width 3 height 4
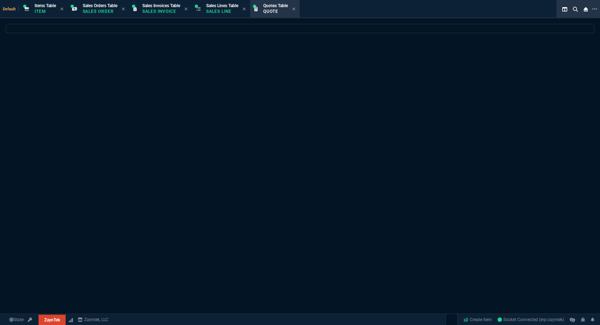
select select
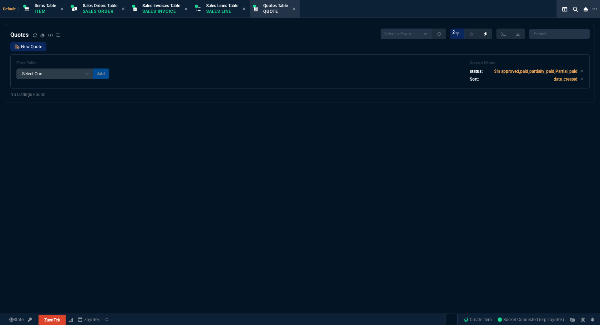
click at [35, 49] on link "New Quote" at bounding box center [28, 46] width 36 height 9
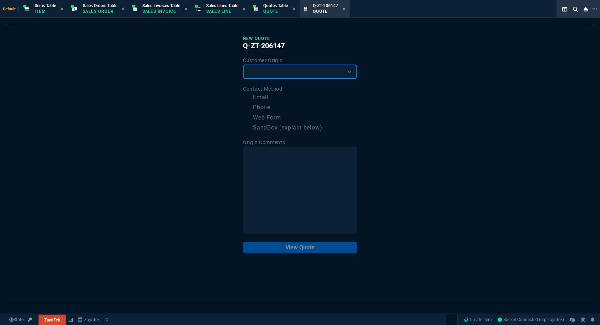
click at [276, 72] on select "Existing Customer Amazon Lead (first order) Website Lead (first order) Called (…" at bounding box center [300, 72] width 114 height 14
select select "existing"
click at [243, 65] on select "Existing Customer Amazon Lead (first order) Website Lead (first order) Called (…" at bounding box center [300, 72] width 114 height 14
click at [263, 96] on label "Email" at bounding box center [300, 97] width 114 height 9
click at [251, 96] on input "Email" at bounding box center [247, 97] width 9 height 9
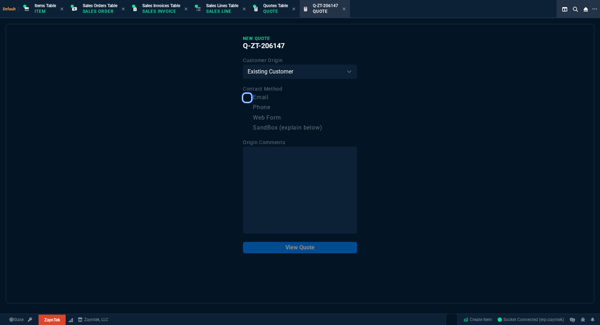
checkbox input "true"
click at [300, 249] on button "View Quote" at bounding box center [300, 247] width 114 height 11
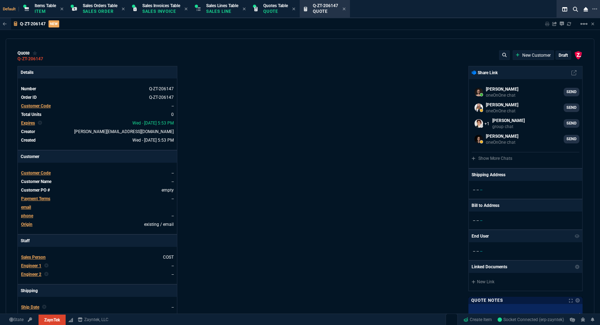
click at [43, 104] on span "Customer Code" at bounding box center [36, 105] width 30 height 5
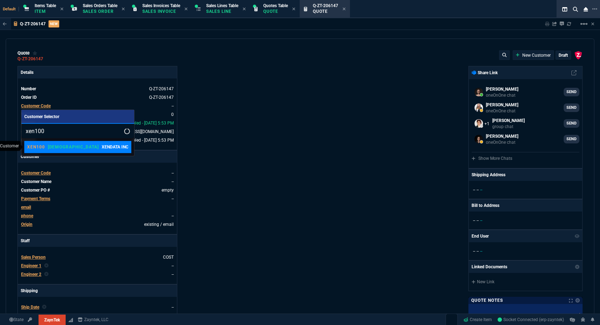
type input "xen100"
click at [82, 151] on link "XEN100 VAHI XENDATA INC" at bounding box center [77, 147] width 107 height 12
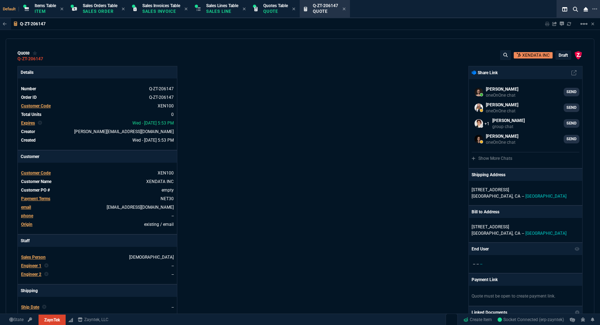
click at [218, 151] on div "Details Number Q-ZT-206147 Order ID Q-ZT-206147 Customer Code XEN100 Total Unit…" at bounding box center [158, 250] width 283 height 368
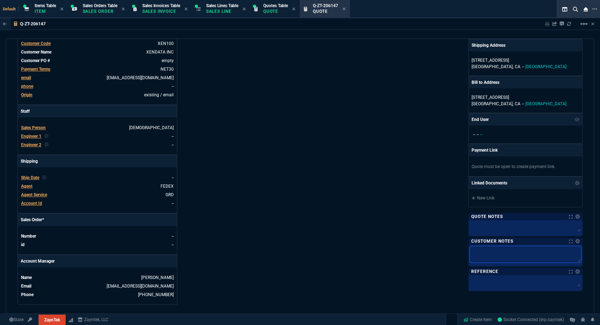
click at [497, 253] on textarea at bounding box center [525, 254] width 111 height 16
paste textarea "Product: HP DL380 G8 Serial number: 2M251920FG Product #: 665554-B21 Qty: 1 Sup…"
type textarea "Product: HP DL380 G8 Serial number: 2M251920FG Product #: 665554-B21 Qty: 1 Sup…"
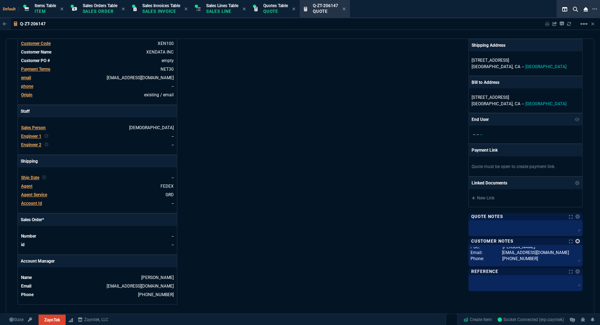
click at [575, 241] on link at bounding box center [577, 241] width 4 height 4
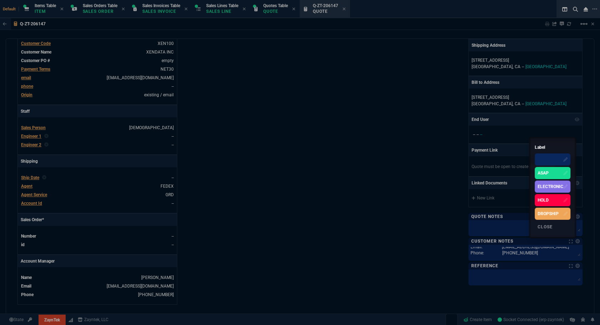
click at [555, 187] on div "ELECTRONIC" at bounding box center [551, 186] width 26 height 6
click at [298, 211] on div at bounding box center [300, 162] width 600 height 325
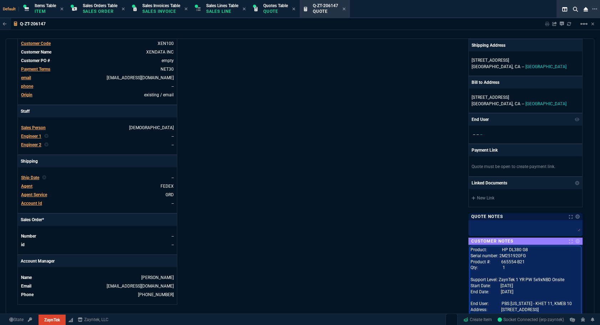
click at [509, 249] on textarea "Product: HP DL380 G8 Serial number: 2M251920FG Product #: 665554-B21 Qty: 1 Sup…" at bounding box center [525, 303] width 111 height 115
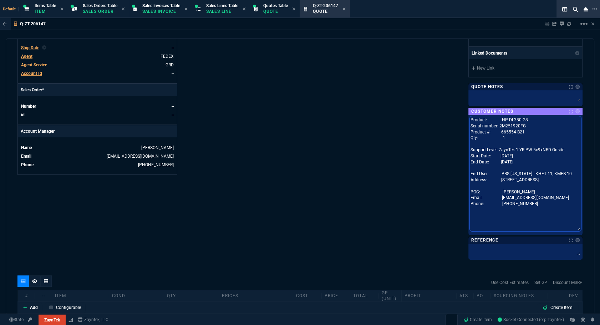
scroll to position [324, 0]
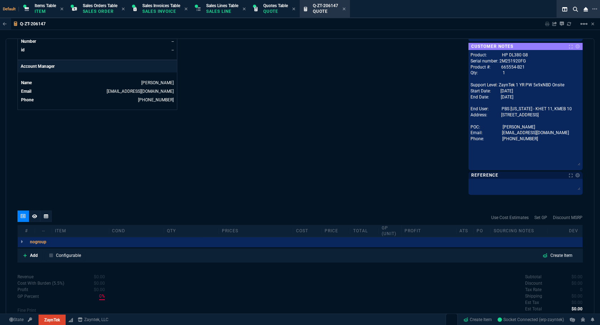
click at [31, 256] on div "quote Q-ZT-206147 XENDATA INC draft ZaynTek, LLC 2609 Technology Dr Suite 200 P…" at bounding box center [300, 177] width 589 height 276
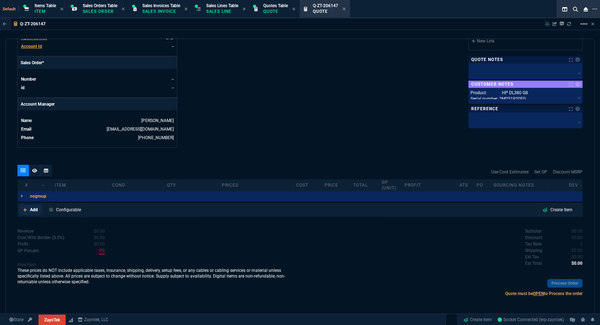
click at [30, 205] on link "Add" at bounding box center [30, 209] width 23 height 11
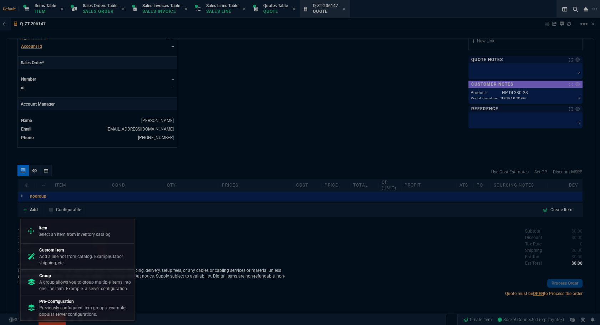
click at [67, 222] on div "Item Select an item from inventory catalog" at bounding box center [78, 231] width 108 height 19
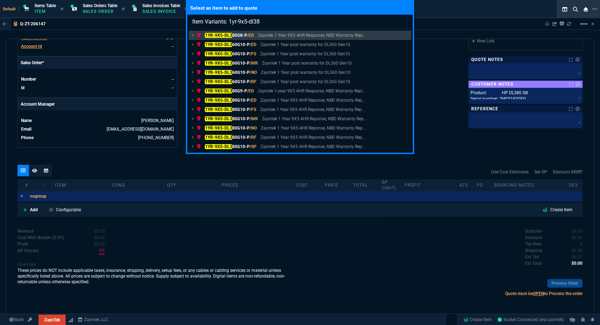
type input "Item Variants: 1yr-9x5-dl380"
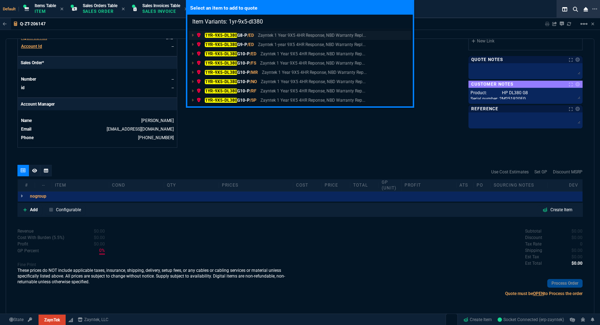
click at [235, 31] on link "1YR-9X5-DL380 G8-P /ED Zayntek 1 Year 9X5 4HR Response, NBD Warranty Repl..." at bounding box center [300, 35] width 223 height 9
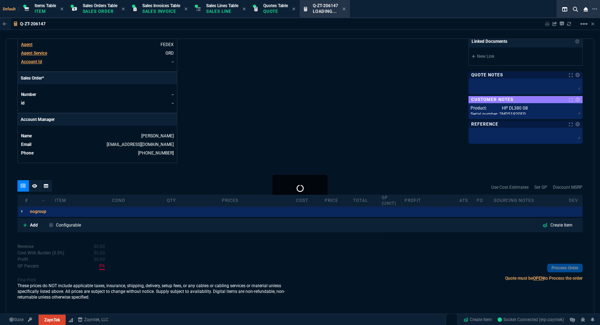
scroll to position [270, 0]
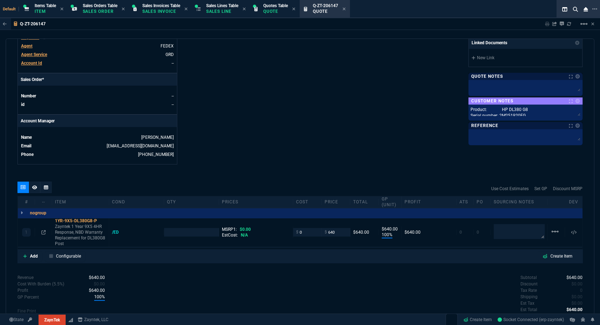
type input "100"
type input "640"
click at [36, 189] on nx-icon at bounding box center [34, 187] width 5 height 6
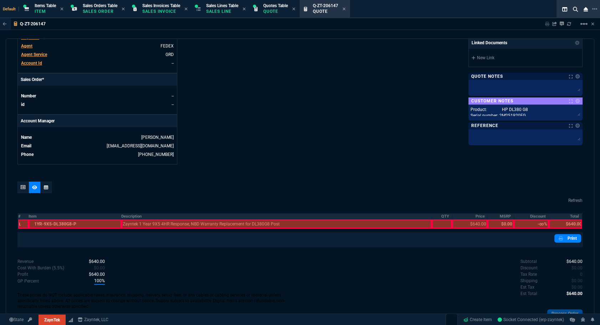
click at [20, 217] on th "#" at bounding box center [23, 216] width 11 height 6
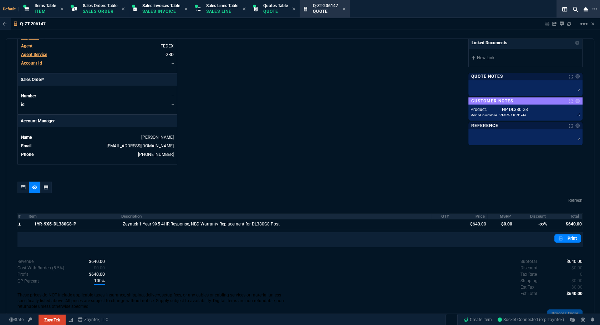
click at [500, 218] on th "MSRP" at bounding box center [500, 216] width 26 height 6
click at [522, 217] on th "Discount" at bounding box center [531, 216] width 35 height 6
click at [393, 178] on div "quote Q-ZT-206147 XENDATA INC draft ZaynTek, LLC 2609 Technology Dr Suite 200 P…" at bounding box center [300, 177] width 589 height 276
click at [22, 188] on icon at bounding box center [23, 187] width 5 height 4
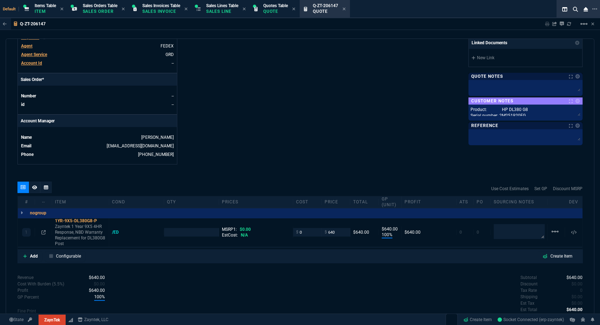
type input "100"
type input "640"
click at [502, 112] on textarea "Product: HP DL380 G8 Serial number: 2M251920FG Product #: 665554-B21 Qty: 1 Sup…" at bounding box center [525, 111] width 111 height 11
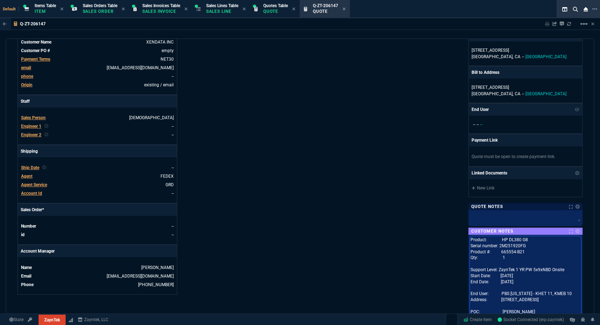
scroll to position [0, 0]
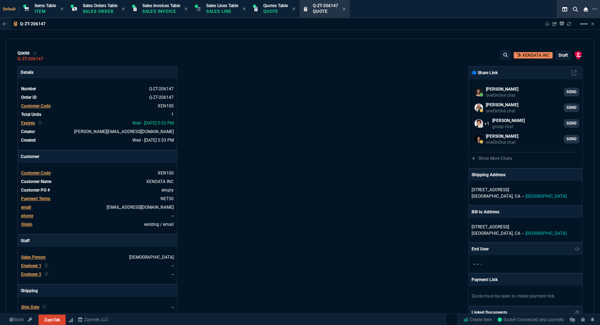
click at [560, 57] on p "draft" at bounding box center [563, 55] width 9 height 6
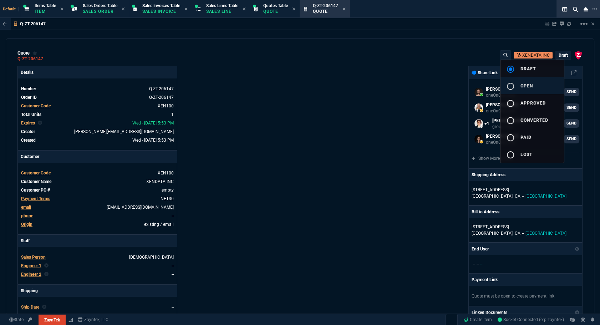
click at [535, 85] on button "radio_button_unchecked open" at bounding box center [531, 85] width 63 height 17
click at [306, 136] on div at bounding box center [300, 162] width 600 height 325
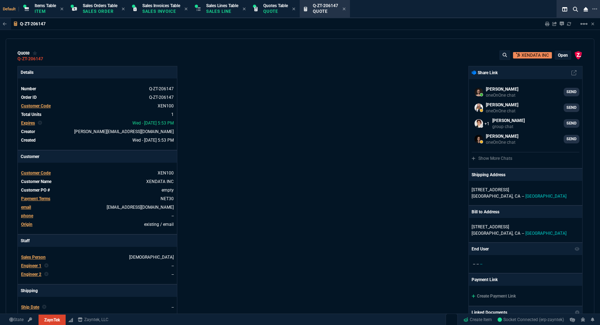
type input "100"
type input "640"
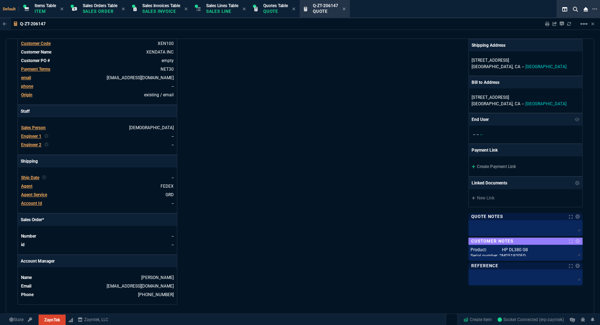
scroll to position [259, 0]
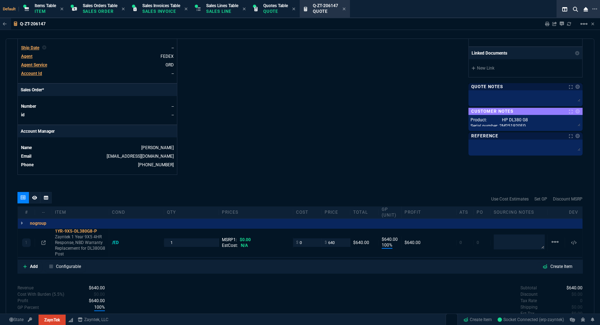
click at [30, 57] on span "Agent" at bounding box center [26, 56] width 11 height 5
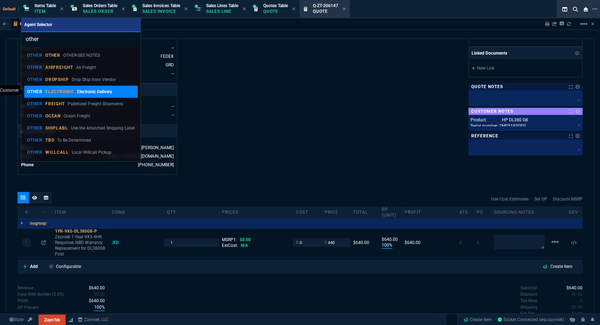
type input "other"
click at [74, 93] on div "OTHER ELECTRONIC Electronic Delivery" at bounding box center [69, 91] width 85 height 6
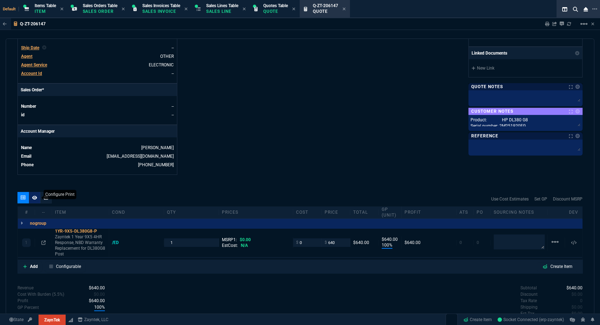
click at [34, 196] on icon at bounding box center [34, 197] width 5 height 4
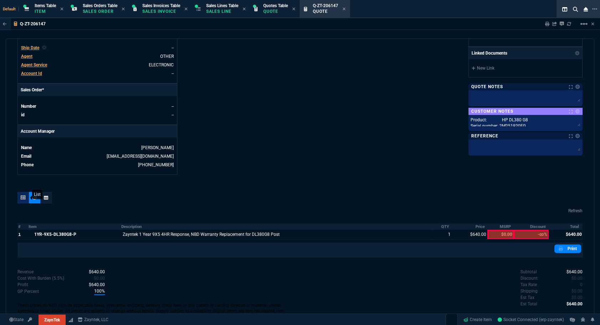
click at [22, 198] on icon at bounding box center [23, 197] width 5 height 4
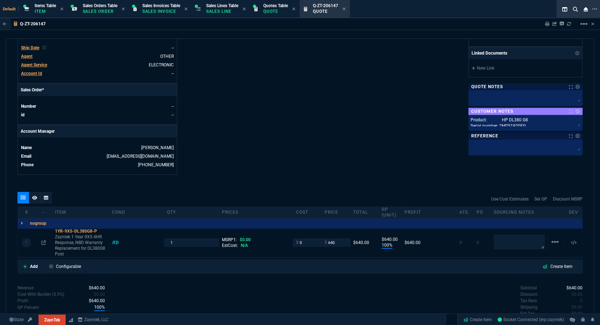
type input "100"
type input "640"
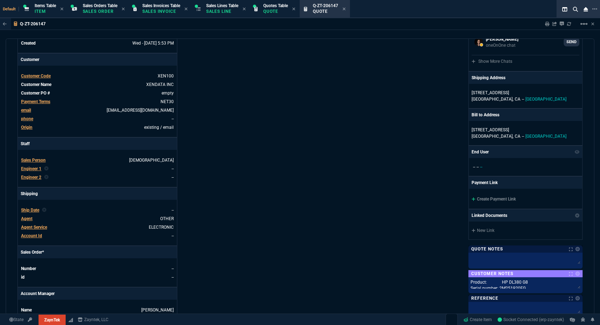
scroll to position [0, 0]
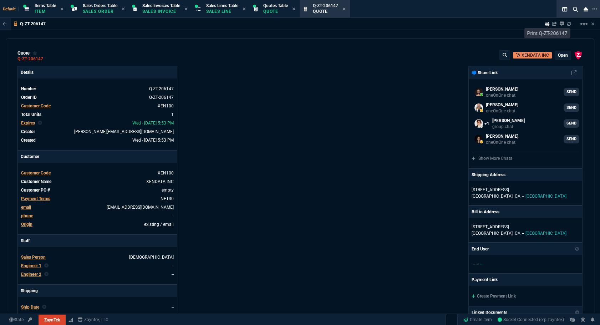
click at [546, 25] on icon at bounding box center [547, 24] width 4 height 4
type input "100"
type input "640"
